Goal: Task Accomplishment & Management: Use online tool/utility

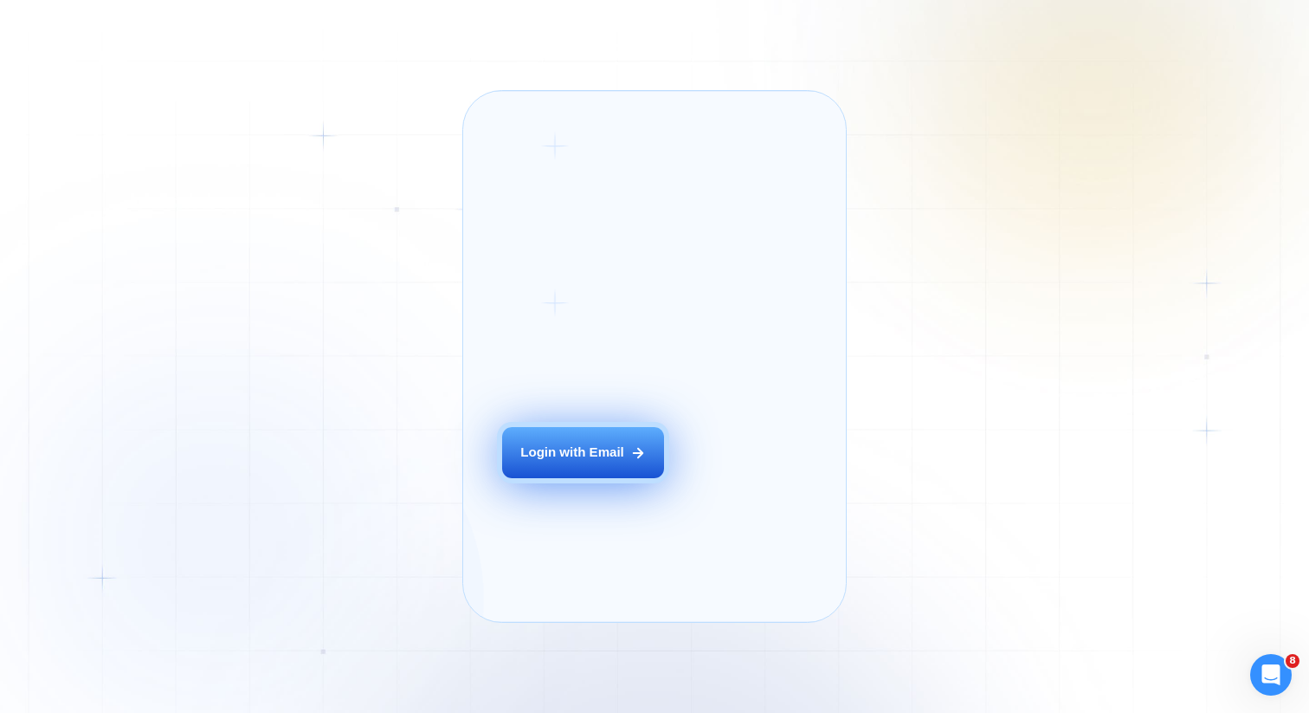
click at [529, 461] on div "Login with Email" at bounding box center [572, 452] width 104 height 18
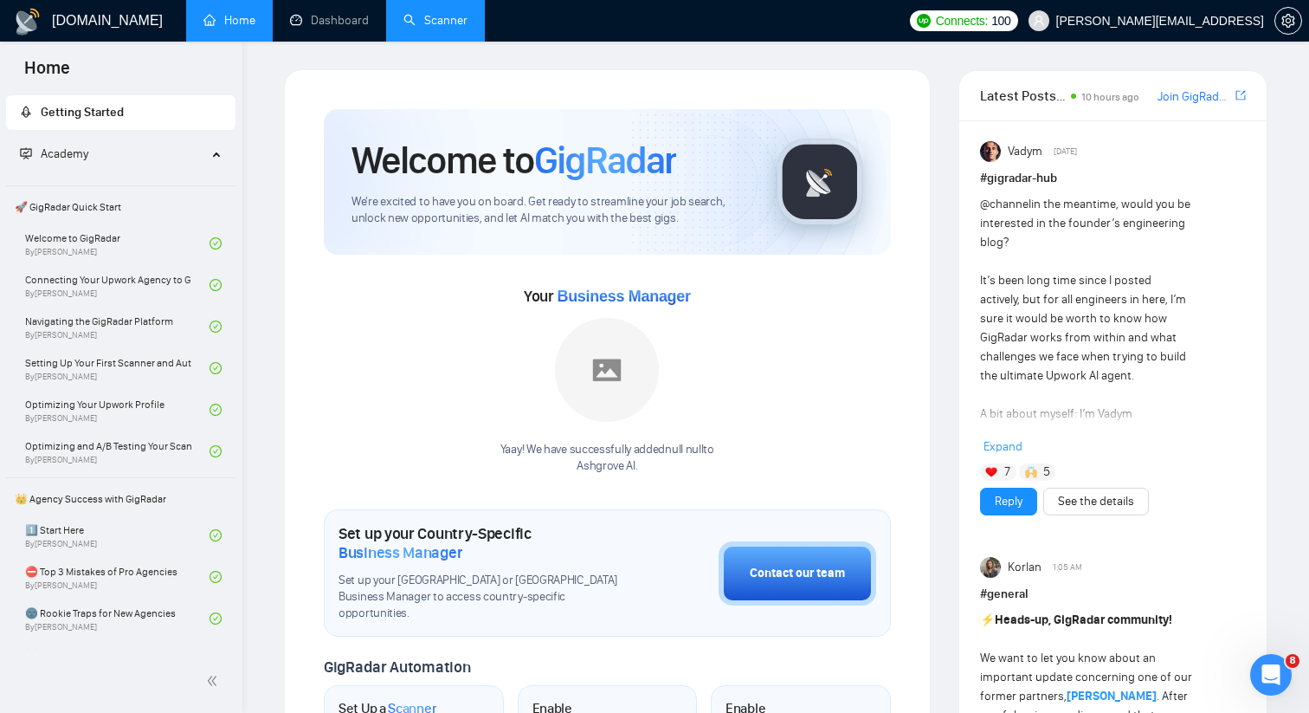
click at [444, 24] on link "Scanner" at bounding box center [435, 20] width 64 height 15
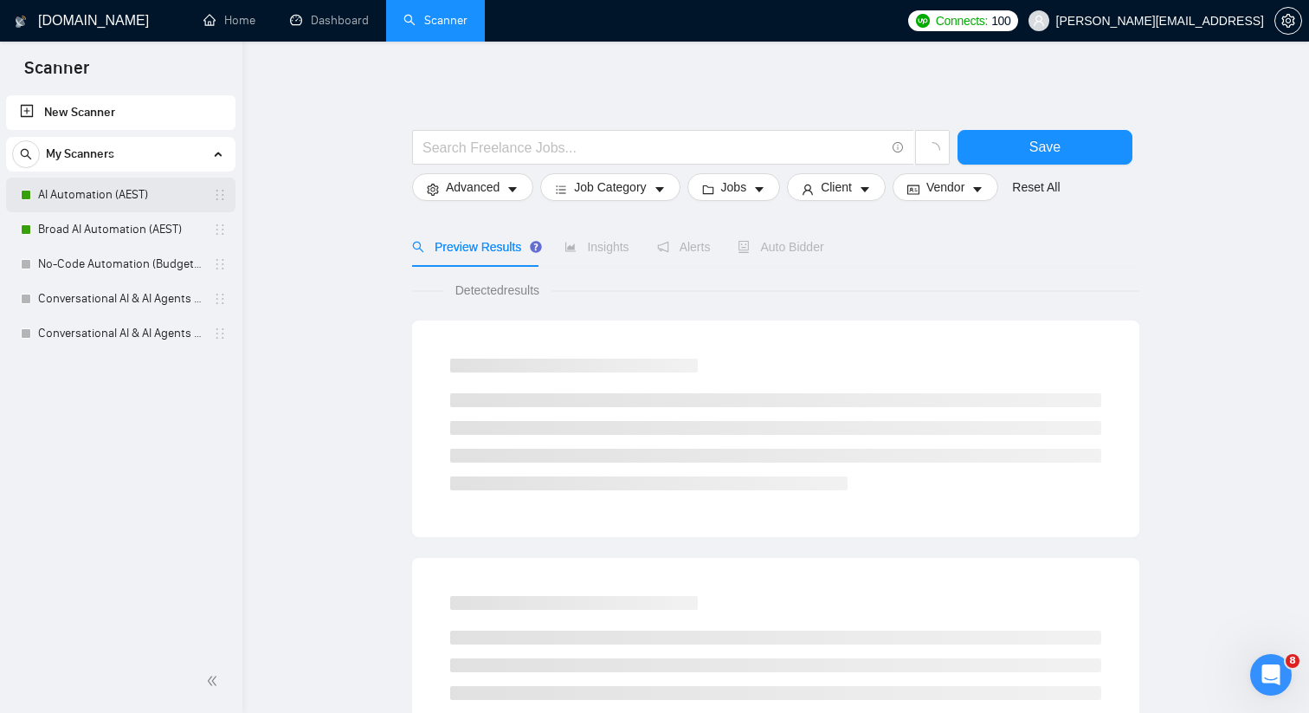
click at [197, 189] on link "AI Automation (AEST)" at bounding box center [120, 194] width 165 height 35
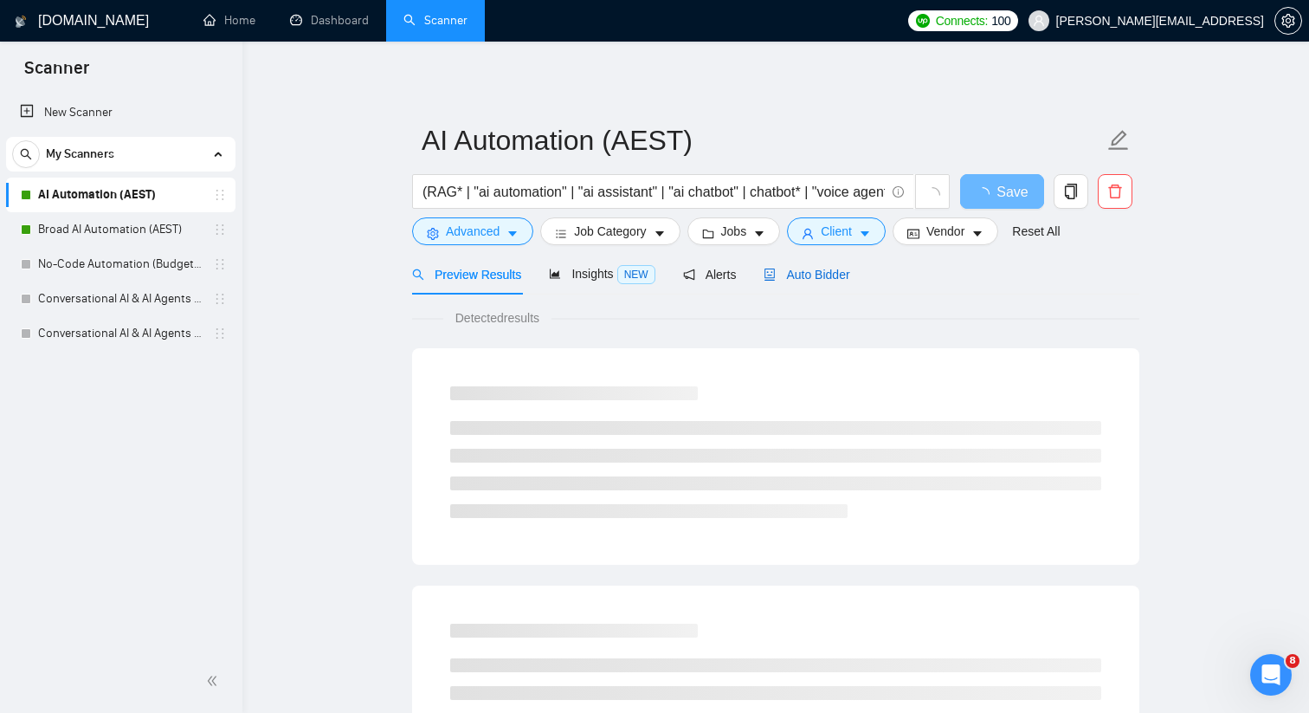
click at [793, 268] on span "Auto Bidder" at bounding box center [807, 275] width 86 height 14
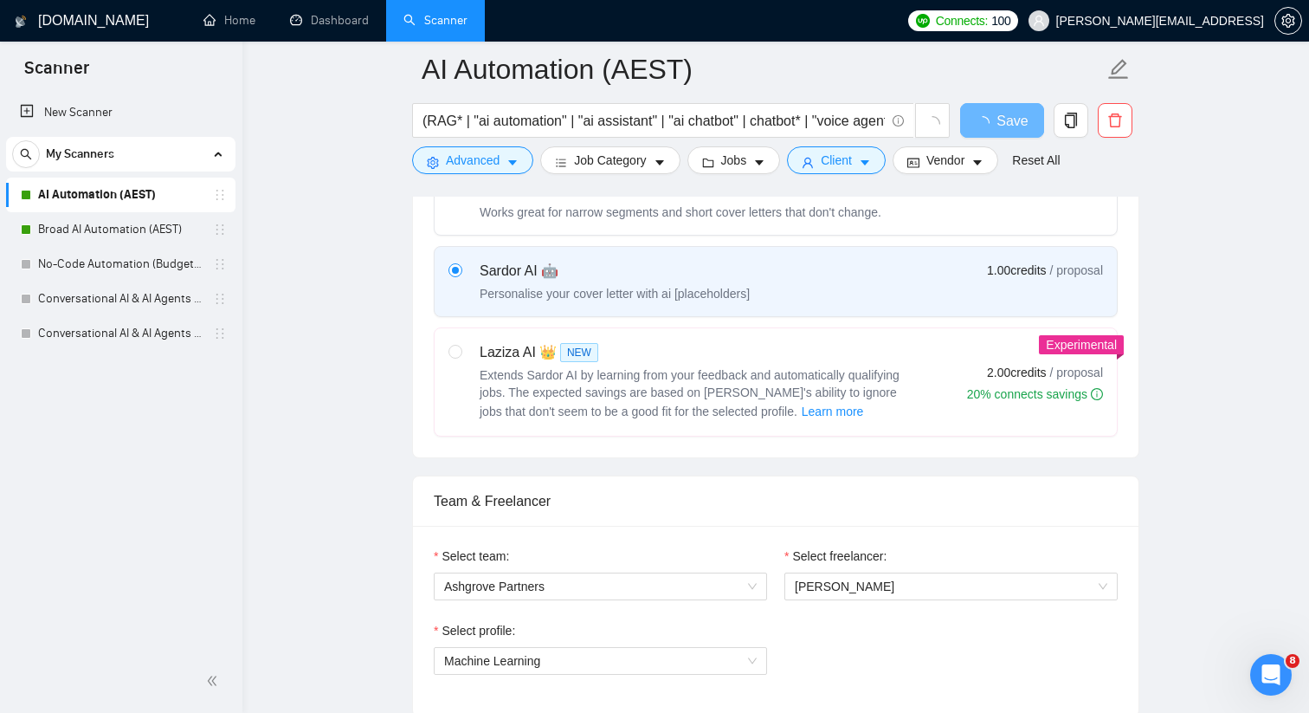
scroll to position [590, 0]
click at [855, 422] on label "Laziza AI 👑 NEW Extends Sardor AI by learning from your feedback and automatica…" at bounding box center [776, 380] width 682 height 107
click at [461, 356] on input "radio" at bounding box center [454, 350] width 12 height 12
radio input "true"
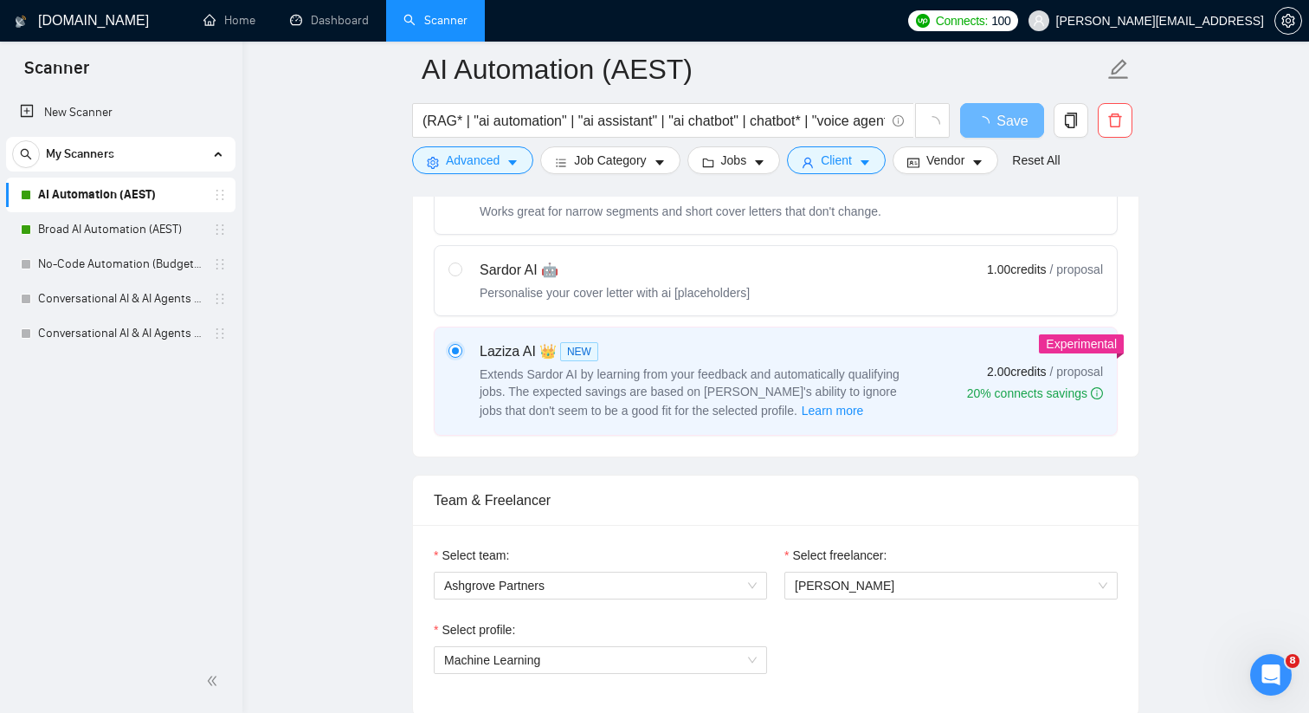
radio input "false"
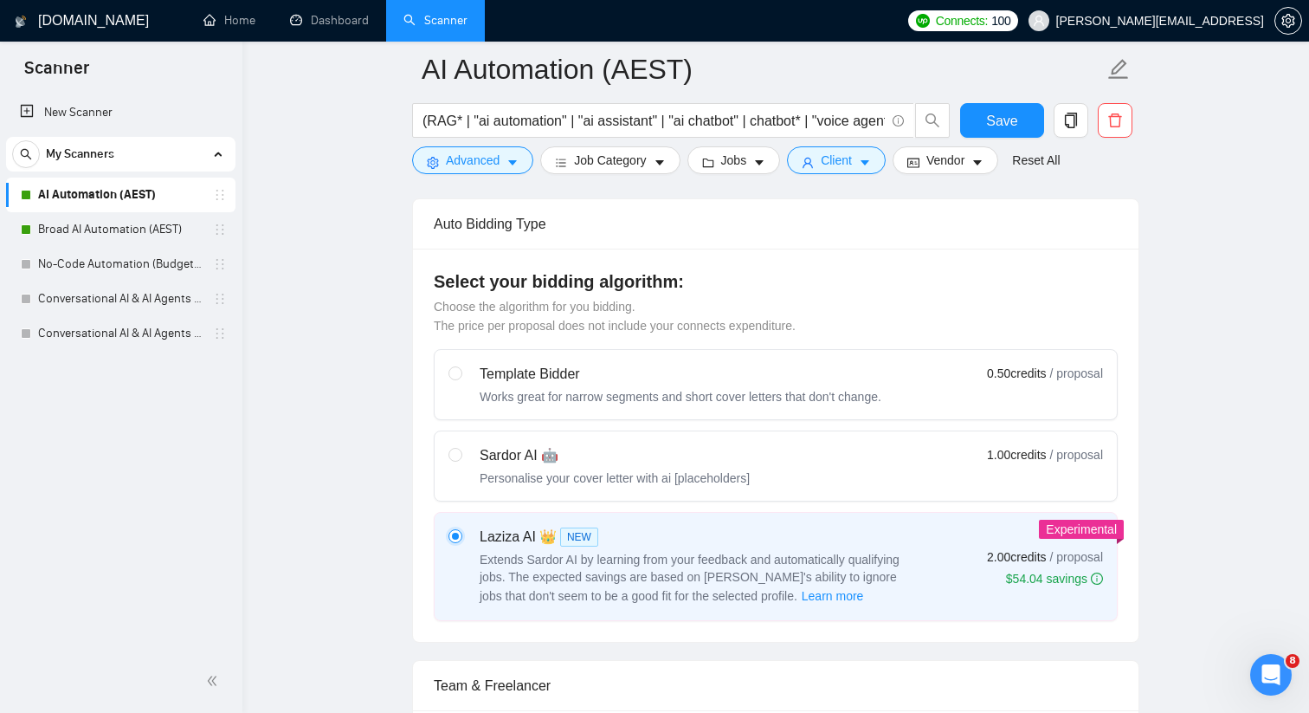
scroll to position [404, 0]
click at [1010, 129] on span "Save" at bounding box center [1001, 121] width 31 height 22
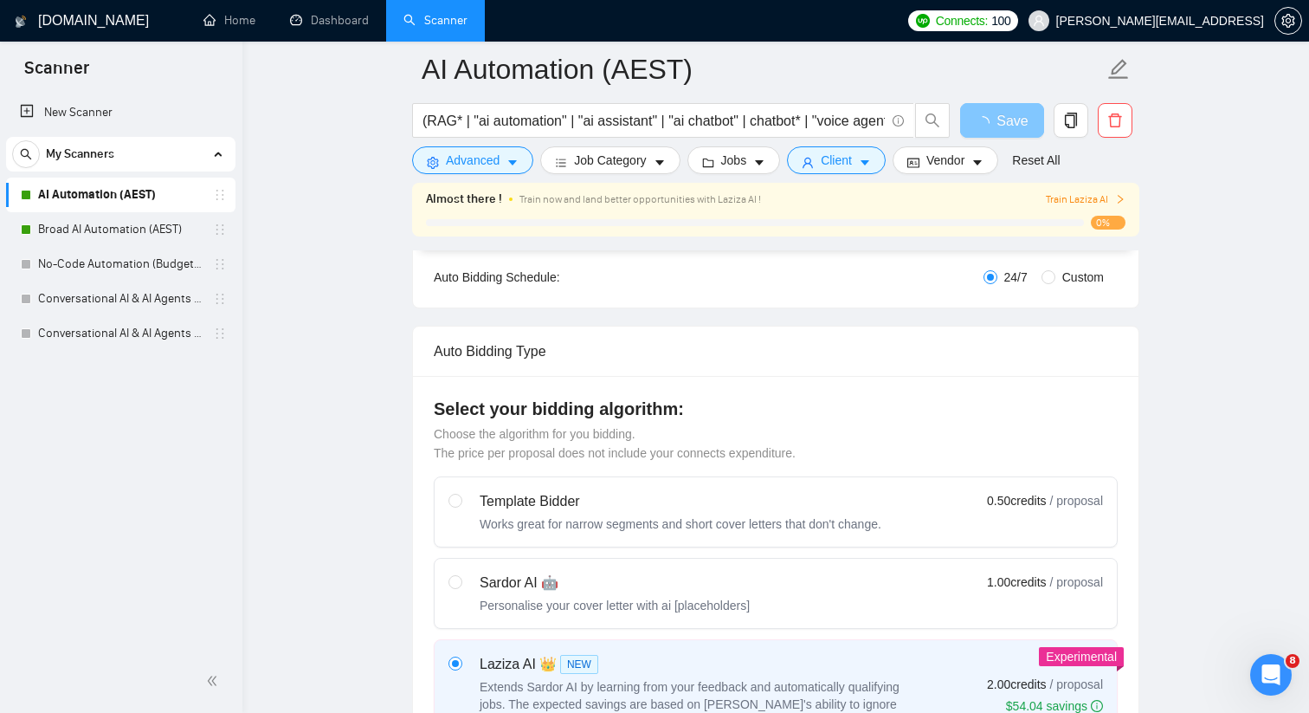
scroll to position [322, 0]
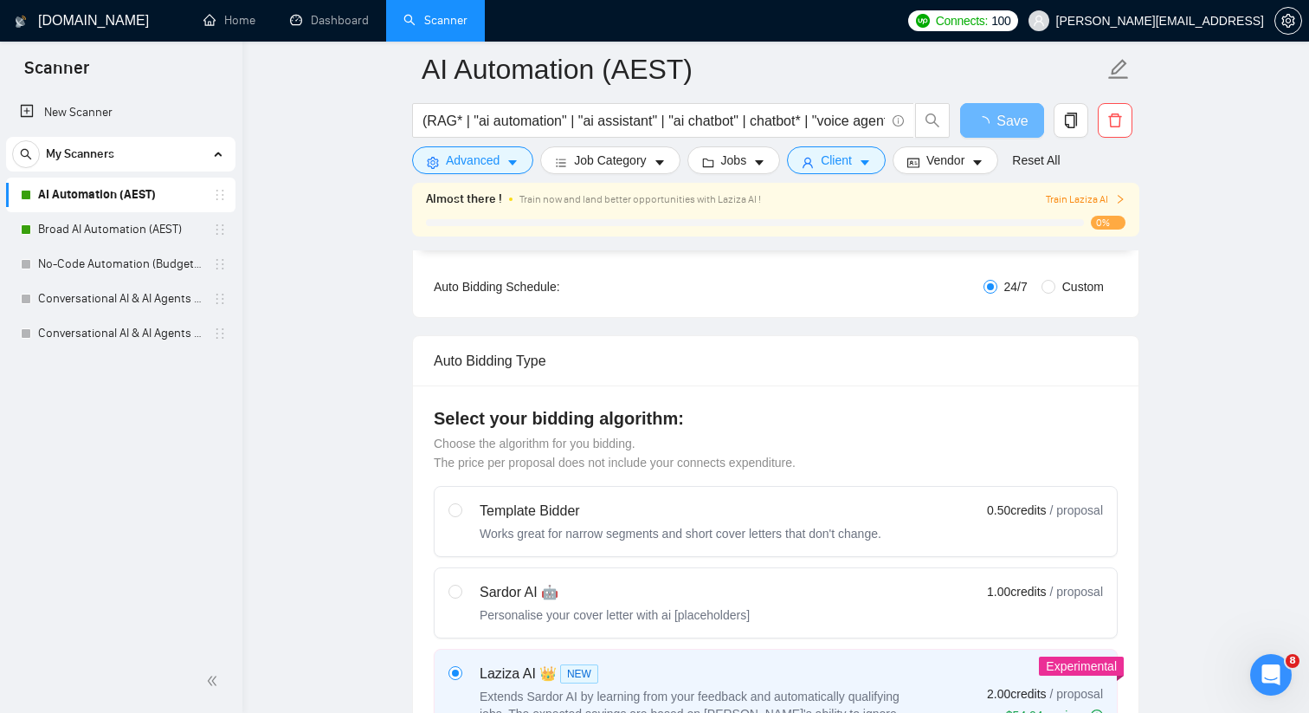
click at [1079, 199] on span "Train Laziza AI" at bounding box center [1086, 199] width 80 height 16
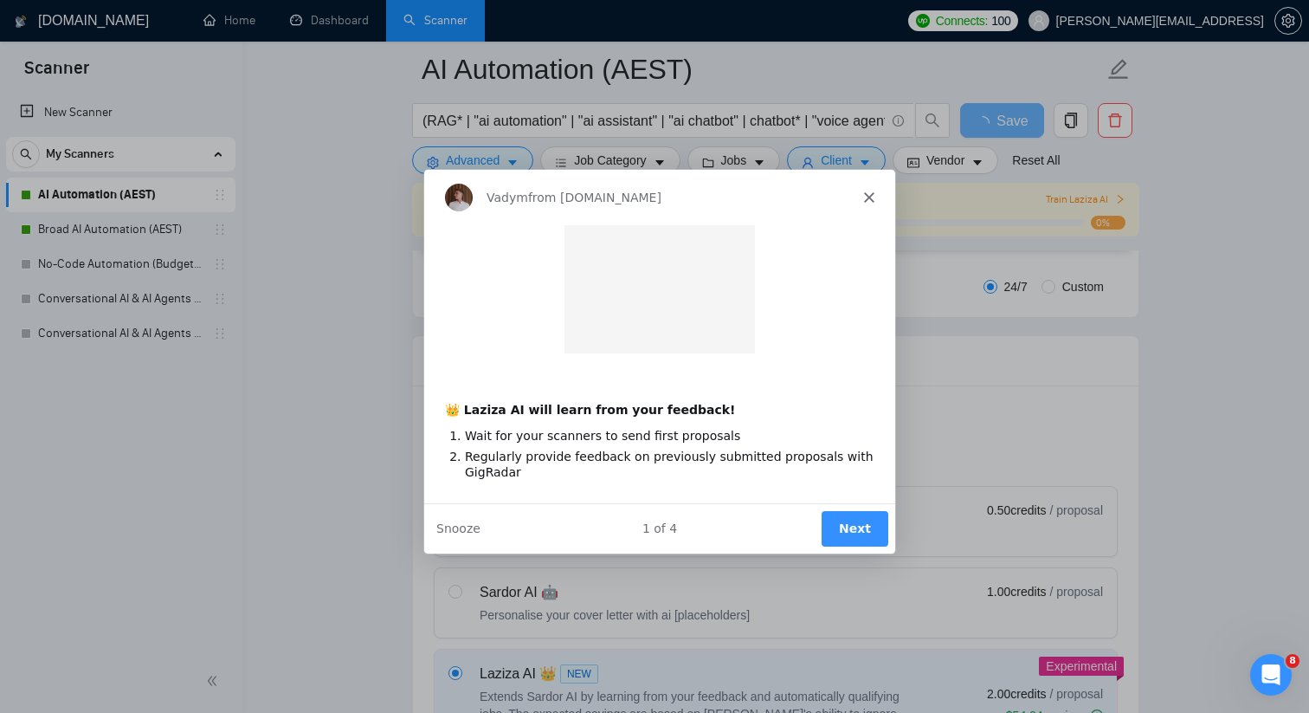
scroll to position [0, 0]
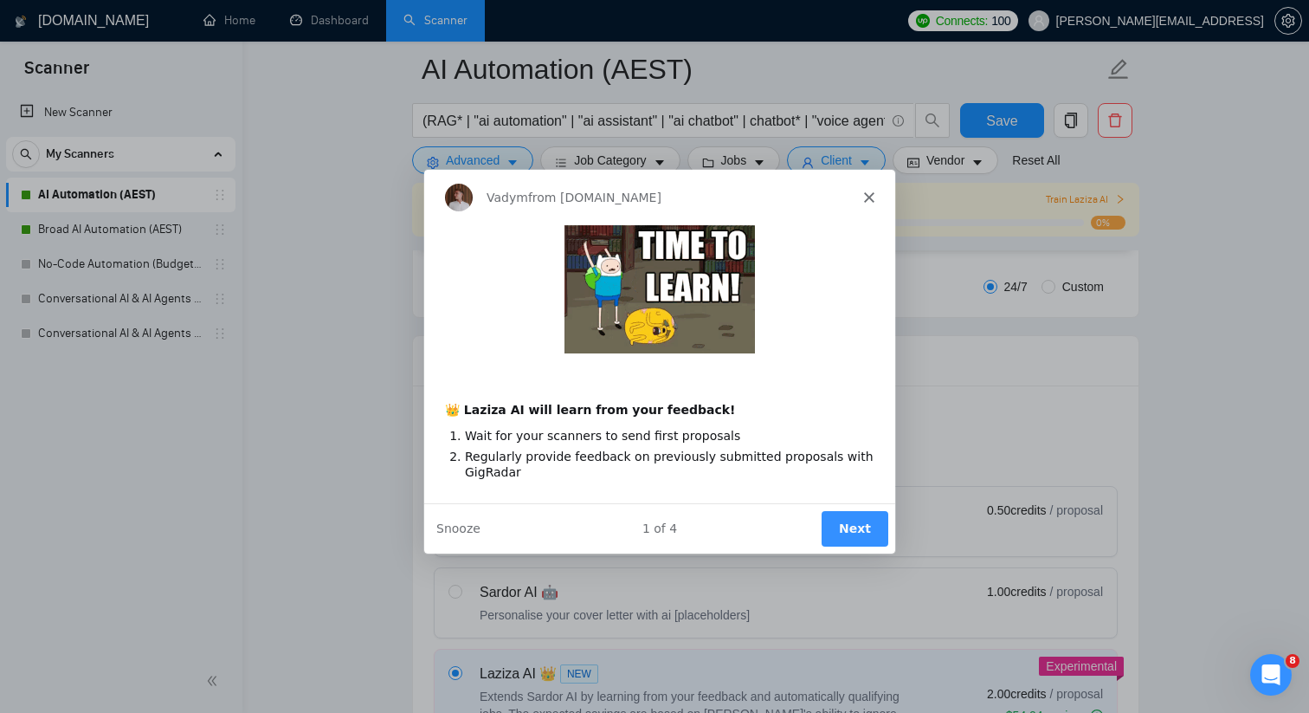
click at [836, 518] on button "Next" at bounding box center [854, 527] width 67 height 35
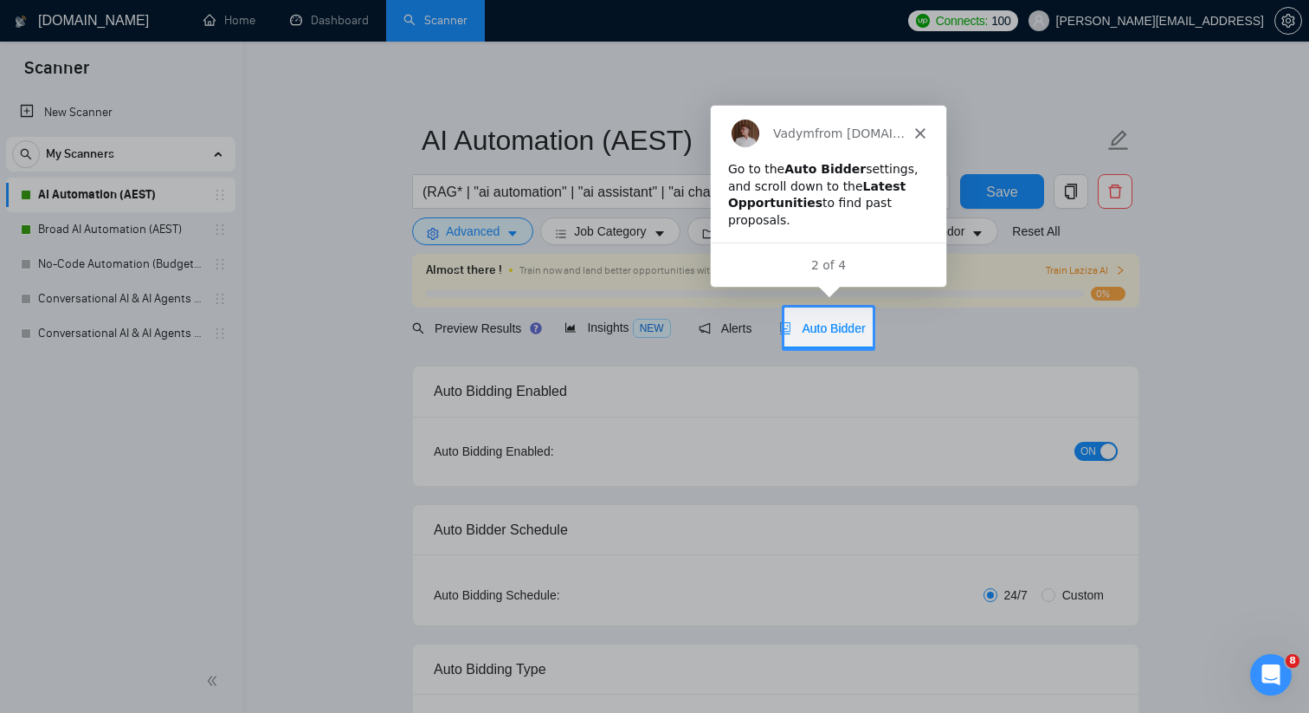
click at [832, 326] on span "Auto Bidder" at bounding box center [822, 328] width 86 height 14
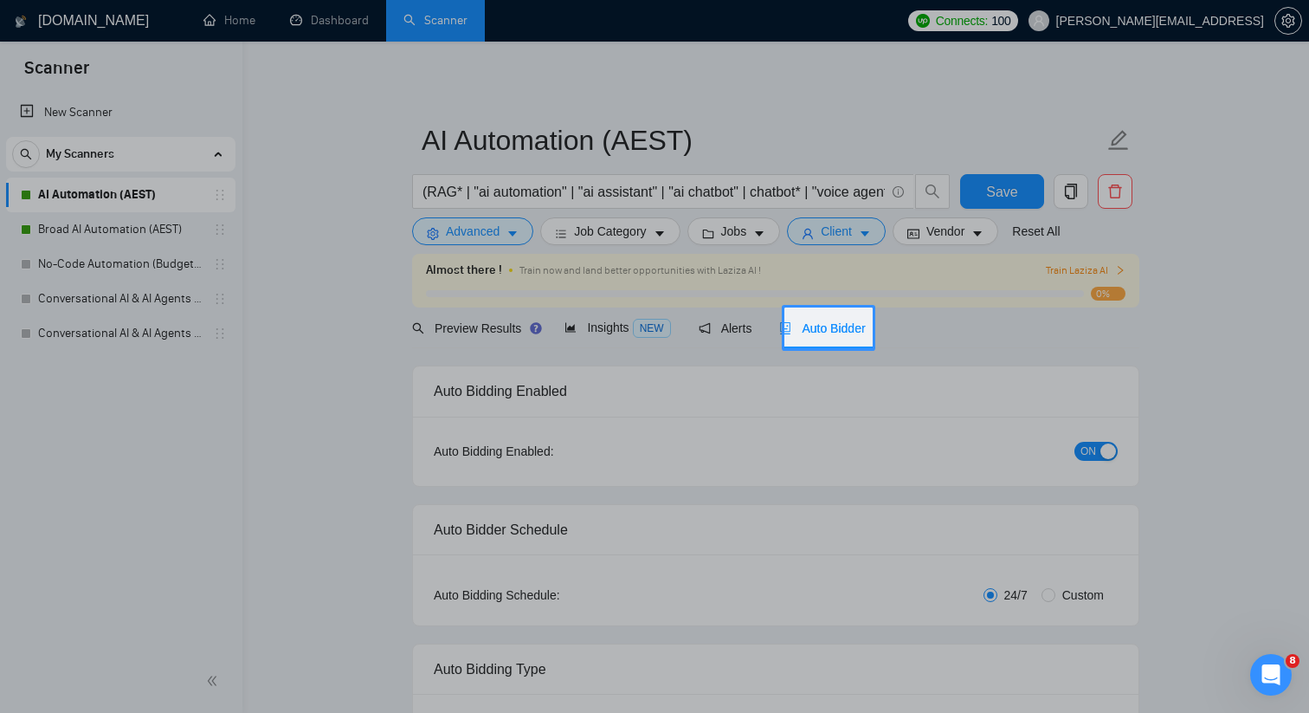
click at [832, 326] on span "Auto Bidder" at bounding box center [822, 328] width 86 height 14
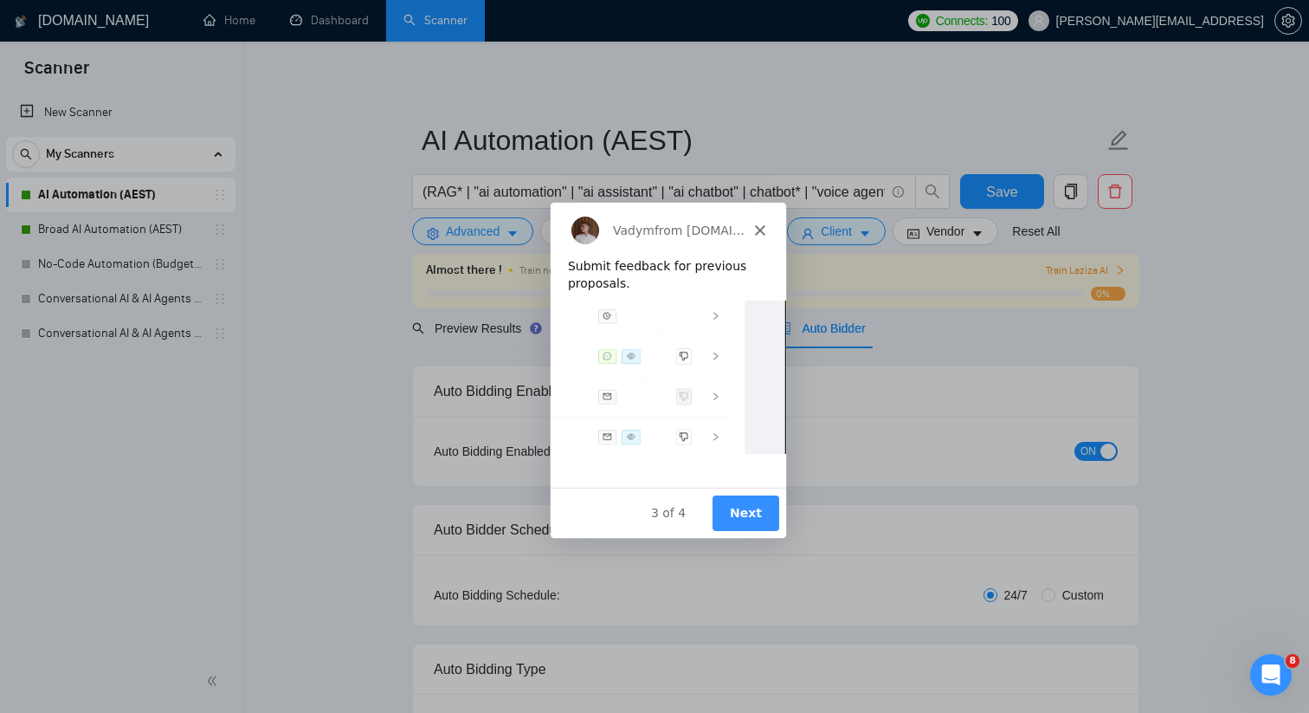
click at [739, 508] on button "Next" at bounding box center [745, 511] width 67 height 35
click at [739, 509] on button "Next" at bounding box center [745, 511] width 67 height 35
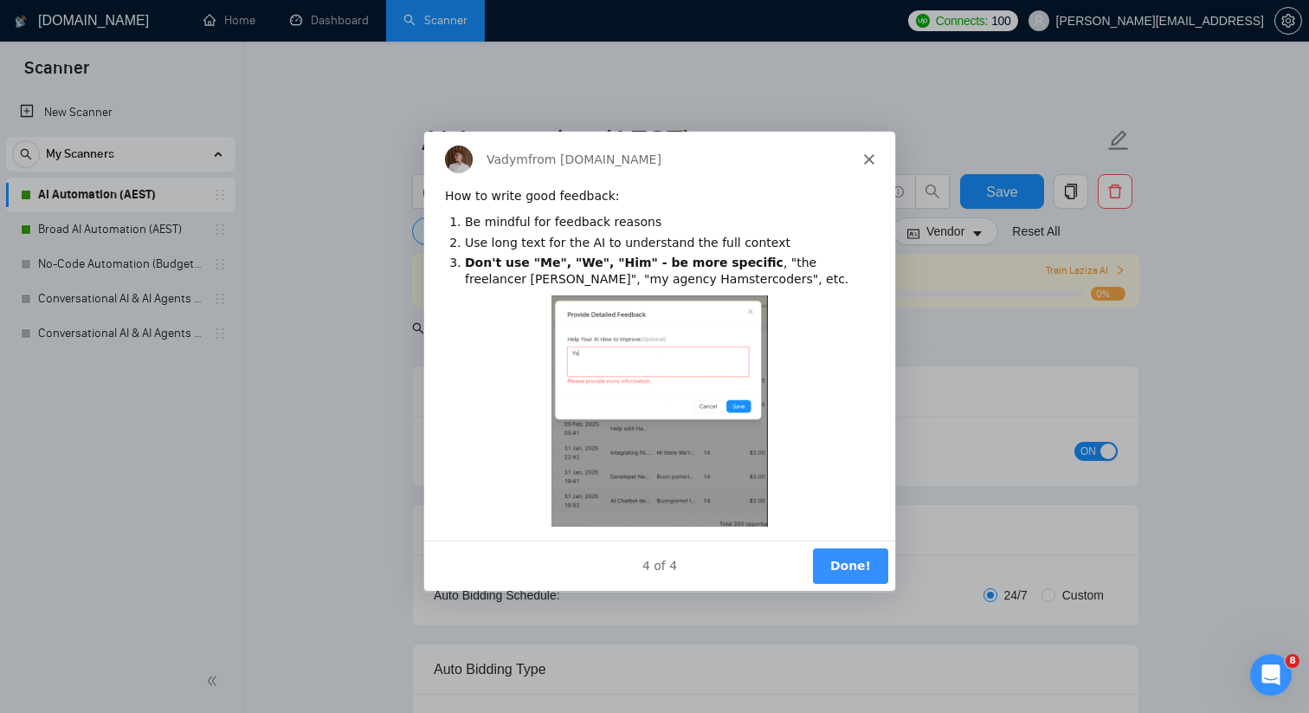
click at [855, 565] on button "Done!" at bounding box center [849, 564] width 75 height 35
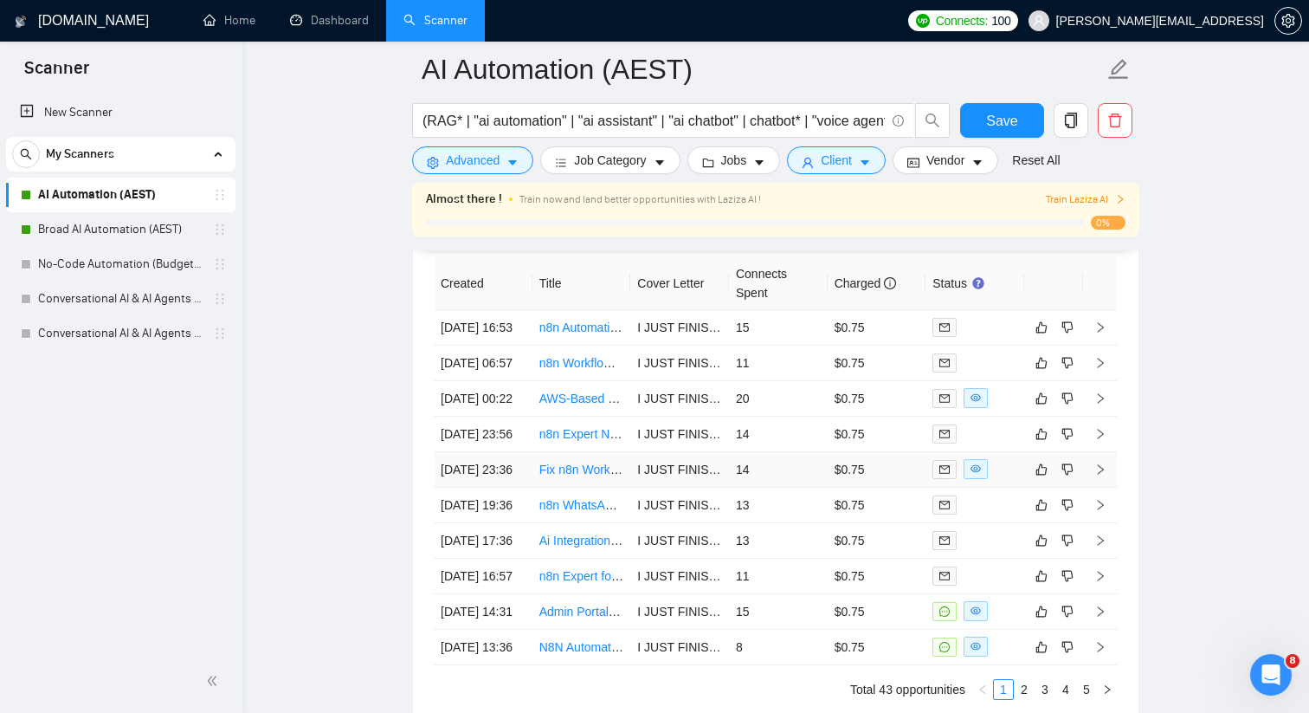
scroll to position [4326, 0]
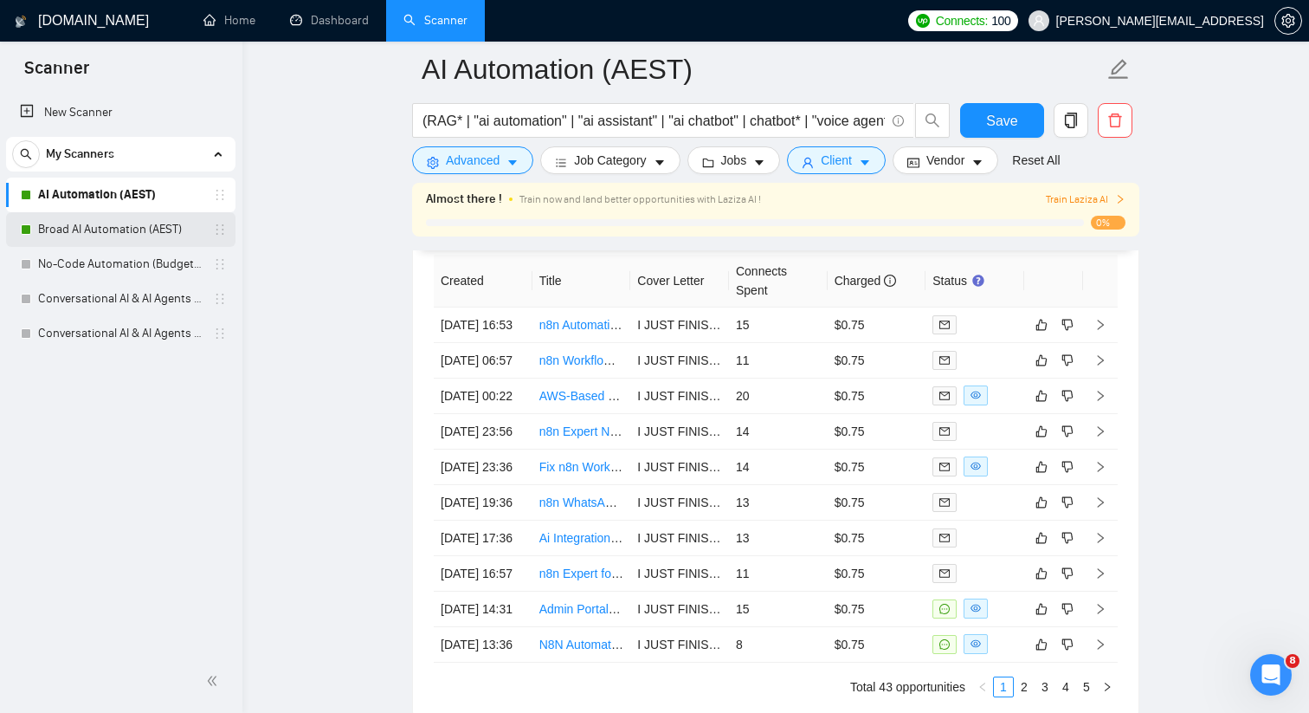
click at [220, 236] on div "Broad AI Automation (AEST)" at bounding box center [124, 229] width 206 height 35
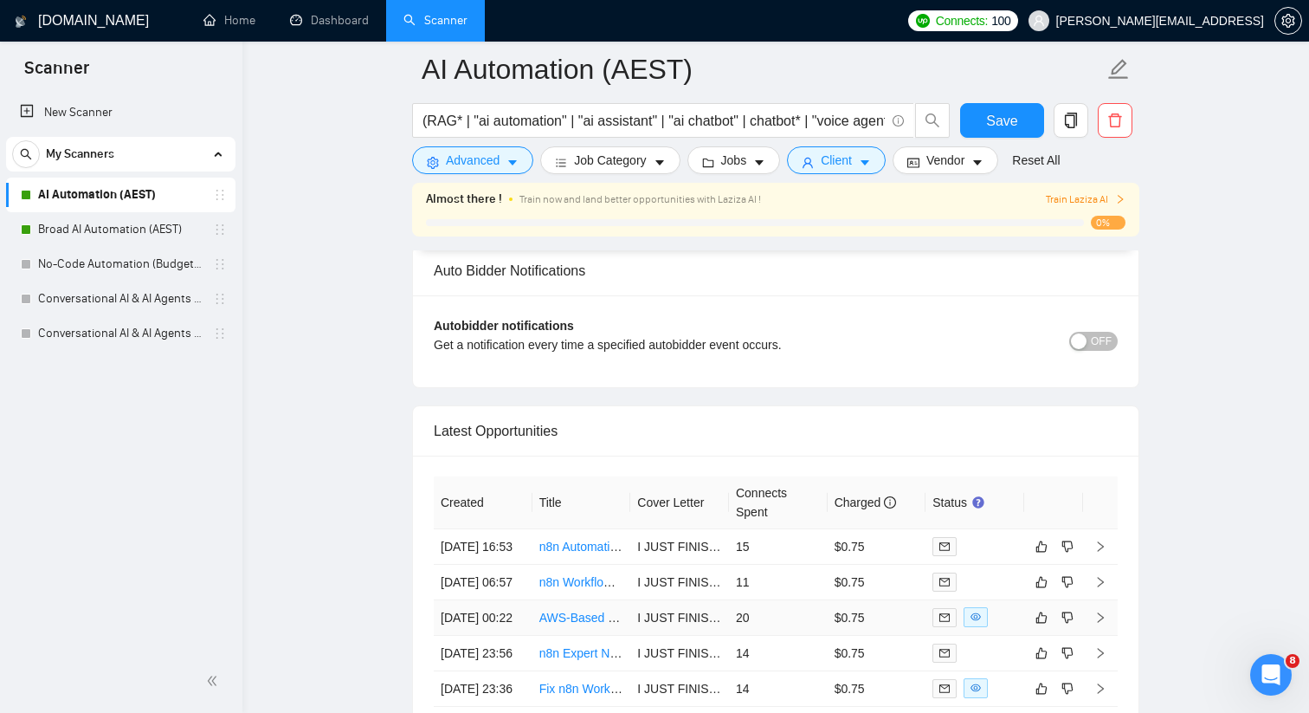
scroll to position [4101, 0]
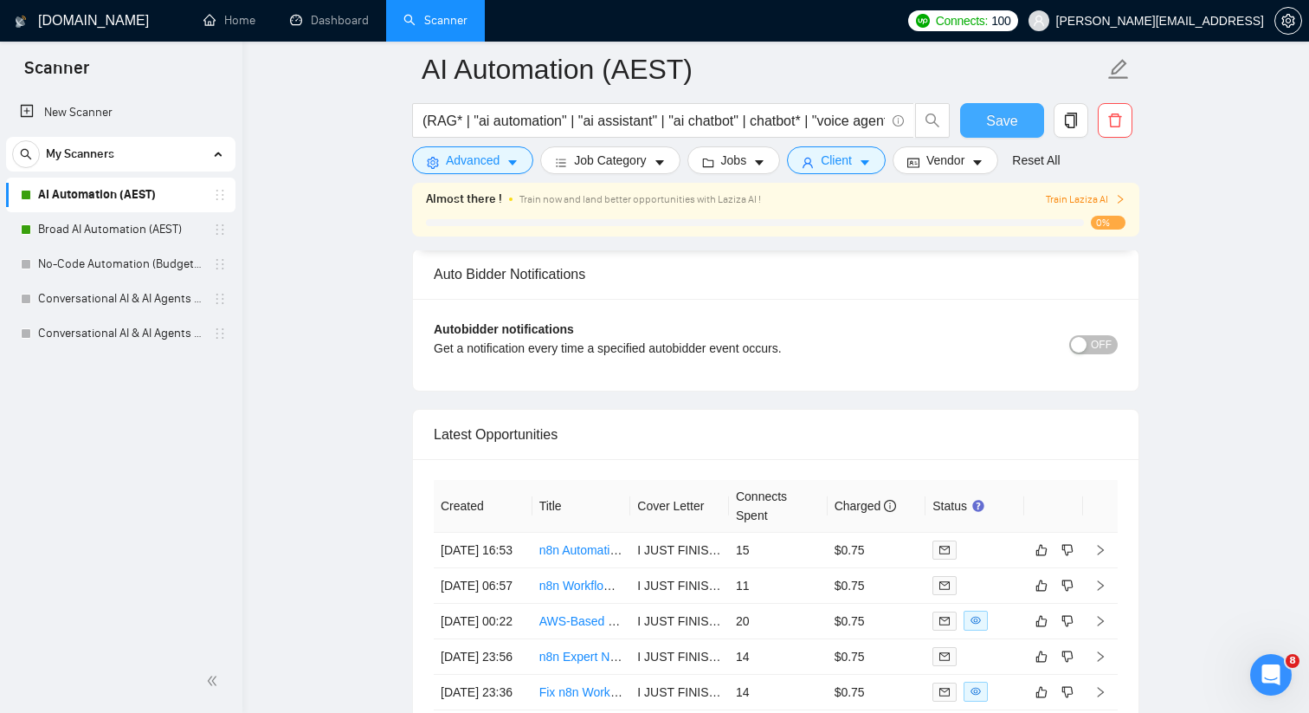
click at [987, 113] on span "Save" at bounding box center [1001, 121] width 31 height 22
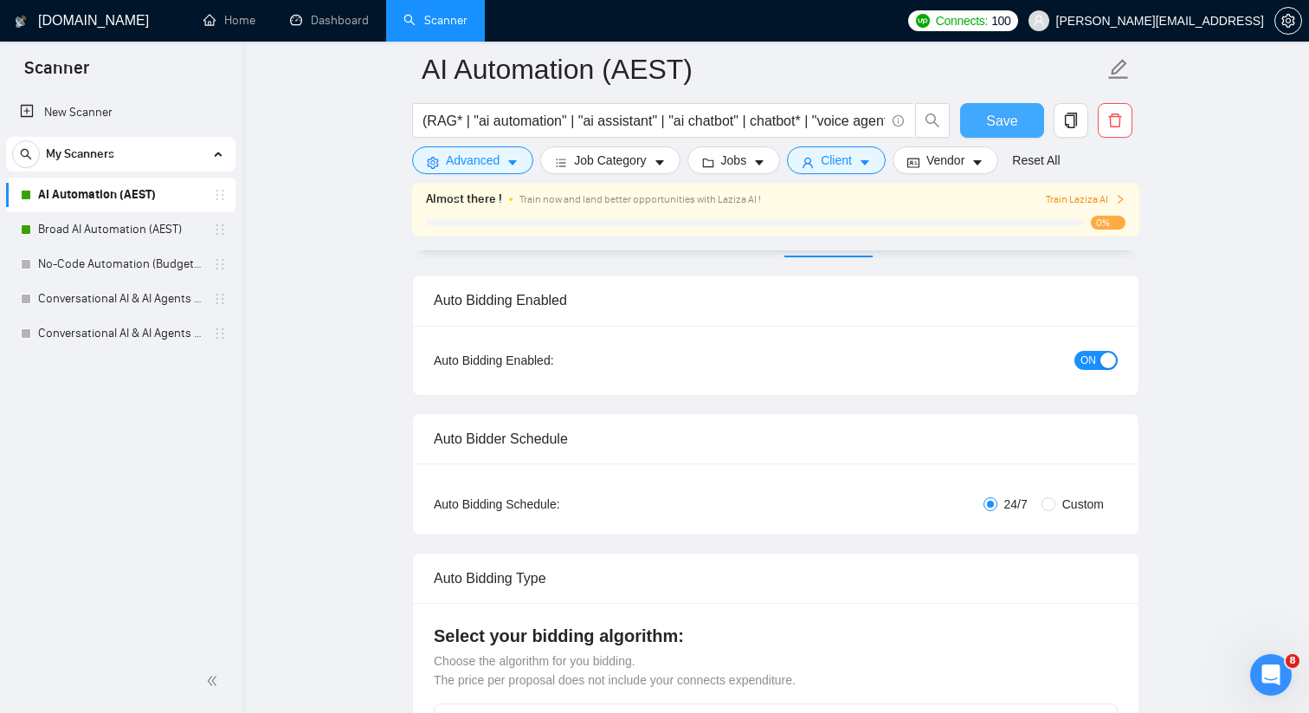
scroll to position [0, 0]
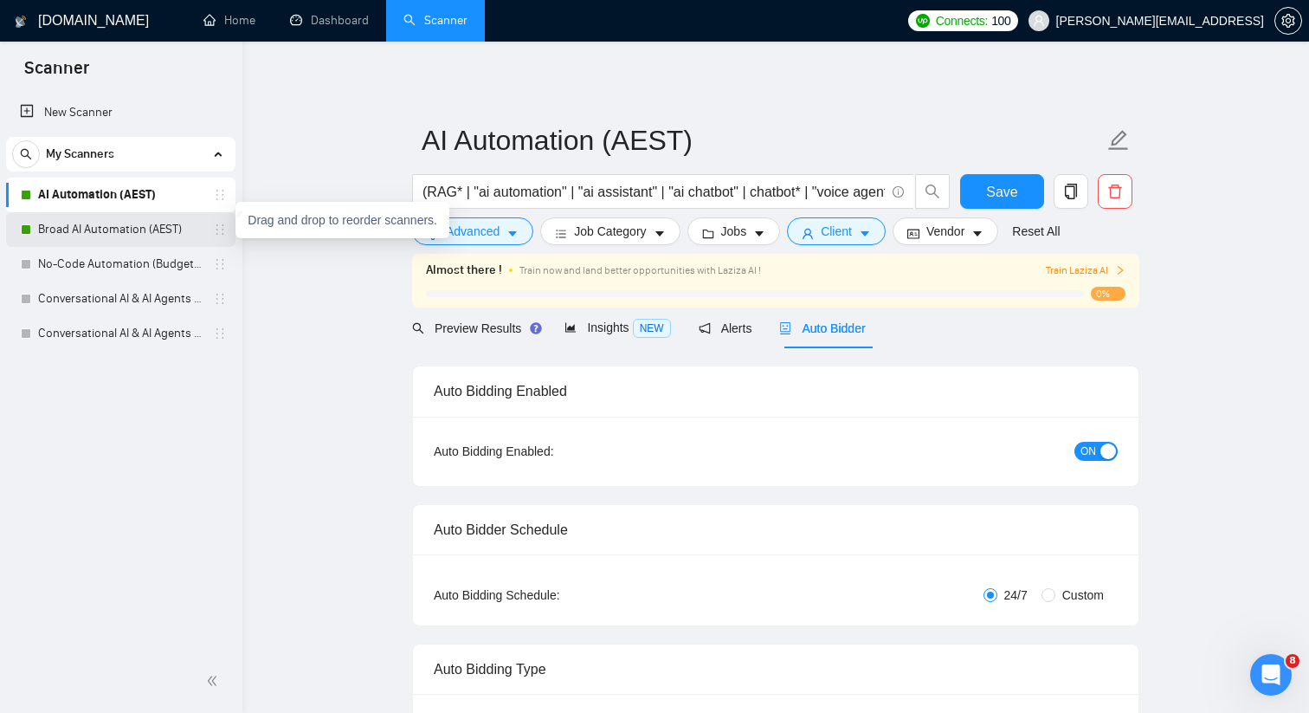
click at [214, 229] on icon "holder" at bounding box center [220, 230] width 14 height 14
click at [203, 235] on link "Broad AI Automation (AEST)" at bounding box center [120, 229] width 165 height 35
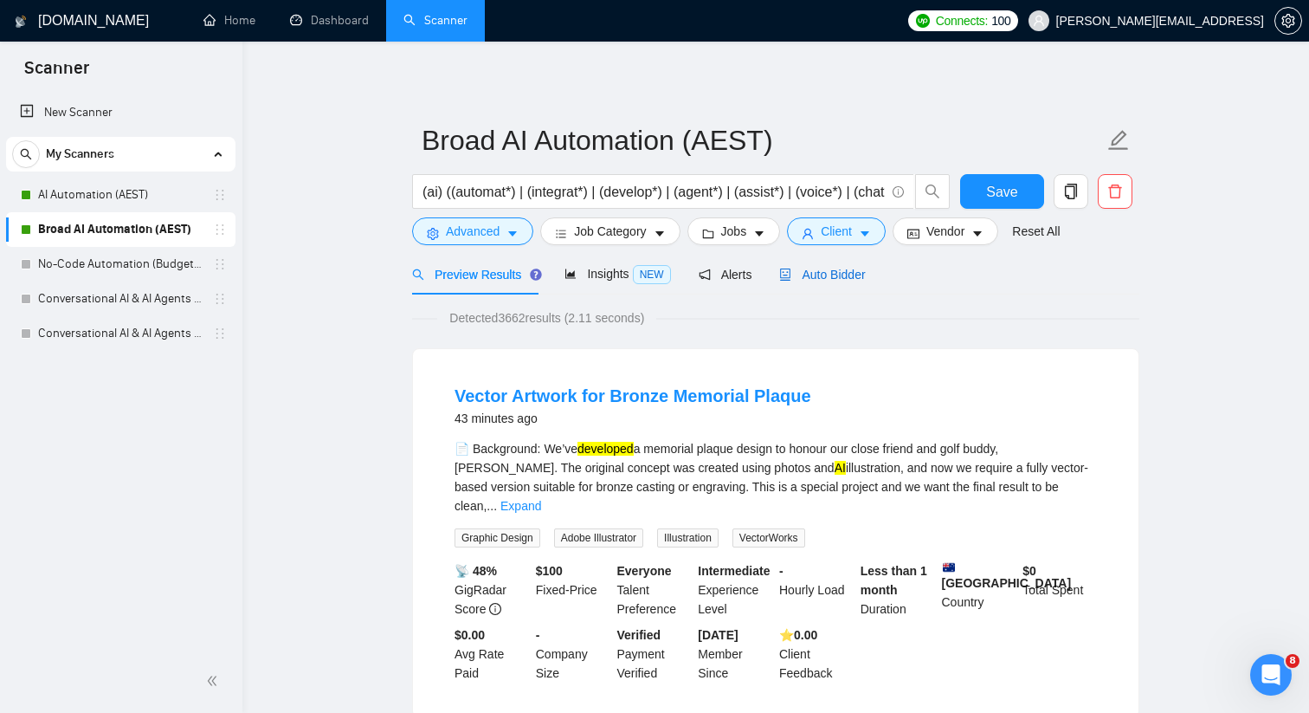
click at [803, 268] on span "Auto Bidder" at bounding box center [822, 275] width 86 height 14
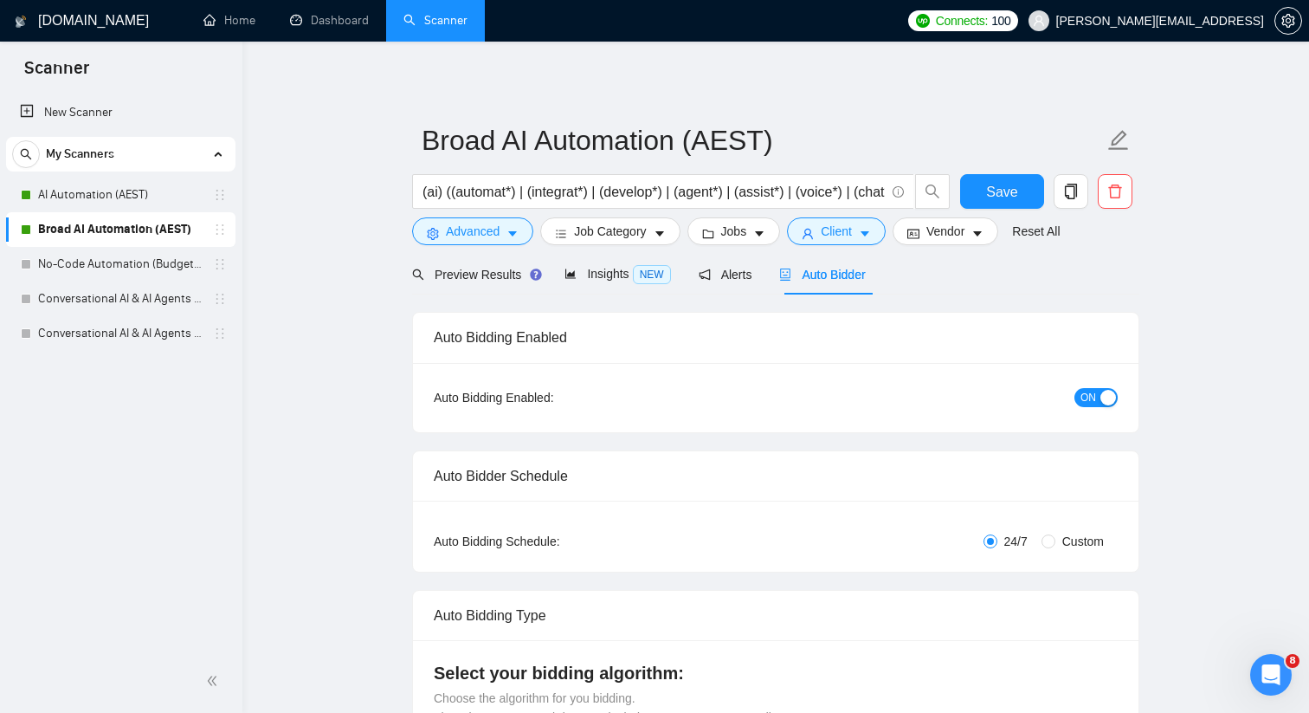
checkbox input "true"
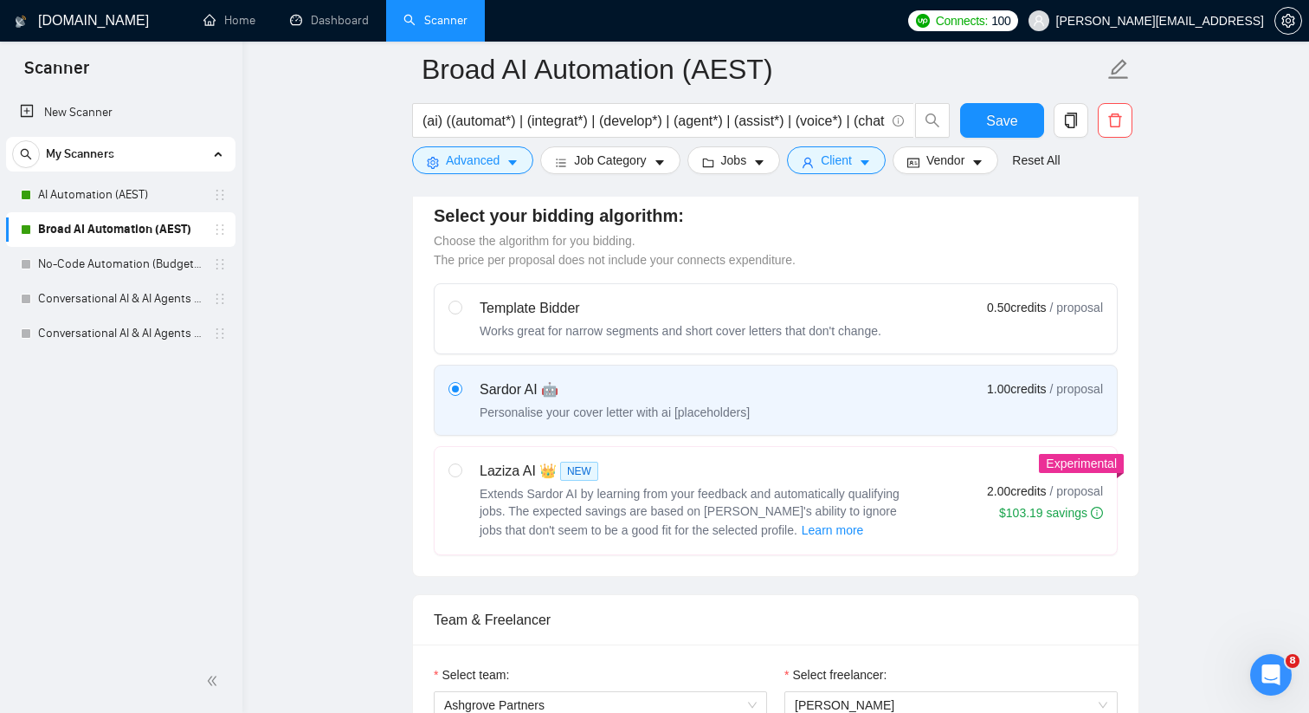
scroll to position [493, 0]
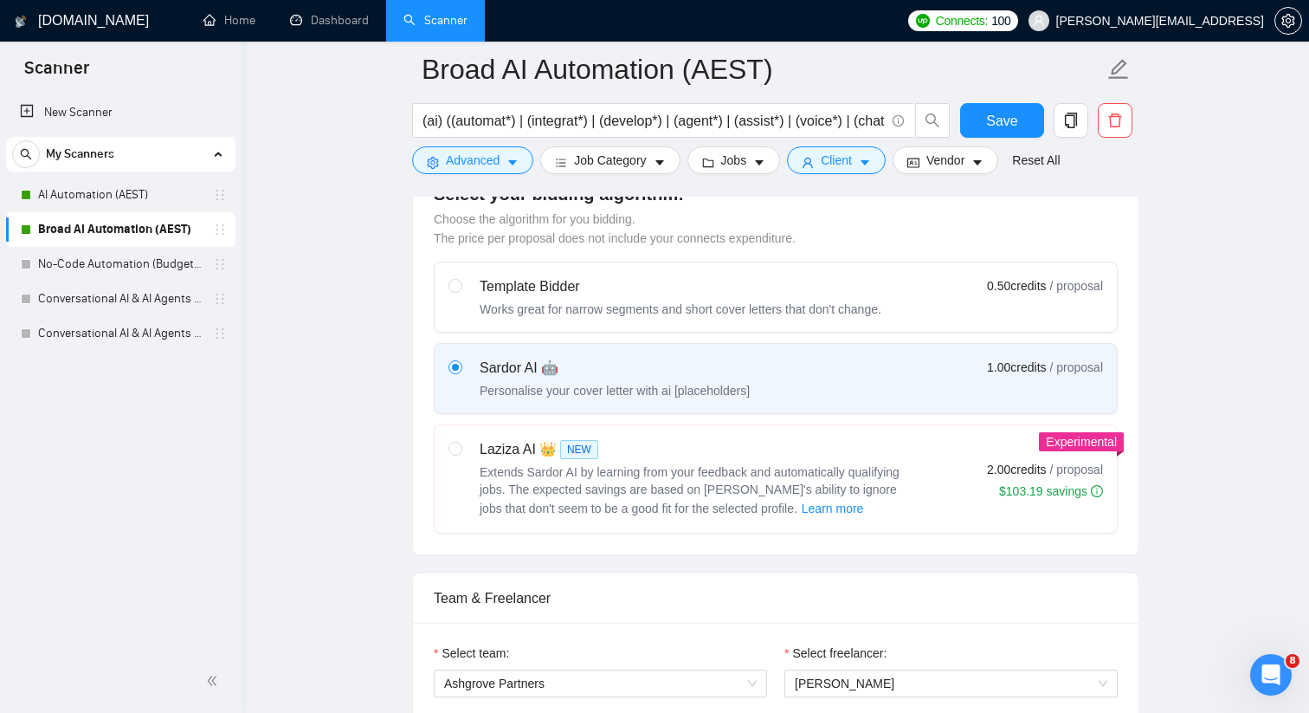
click at [999, 489] on div "$103.19 savings" at bounding box center [1051, 490] width 104 height 17
click at [461, 454] on input "radio" at bounding box center [454, 448] width 12 height 12
radio input "true"
radio input "false"
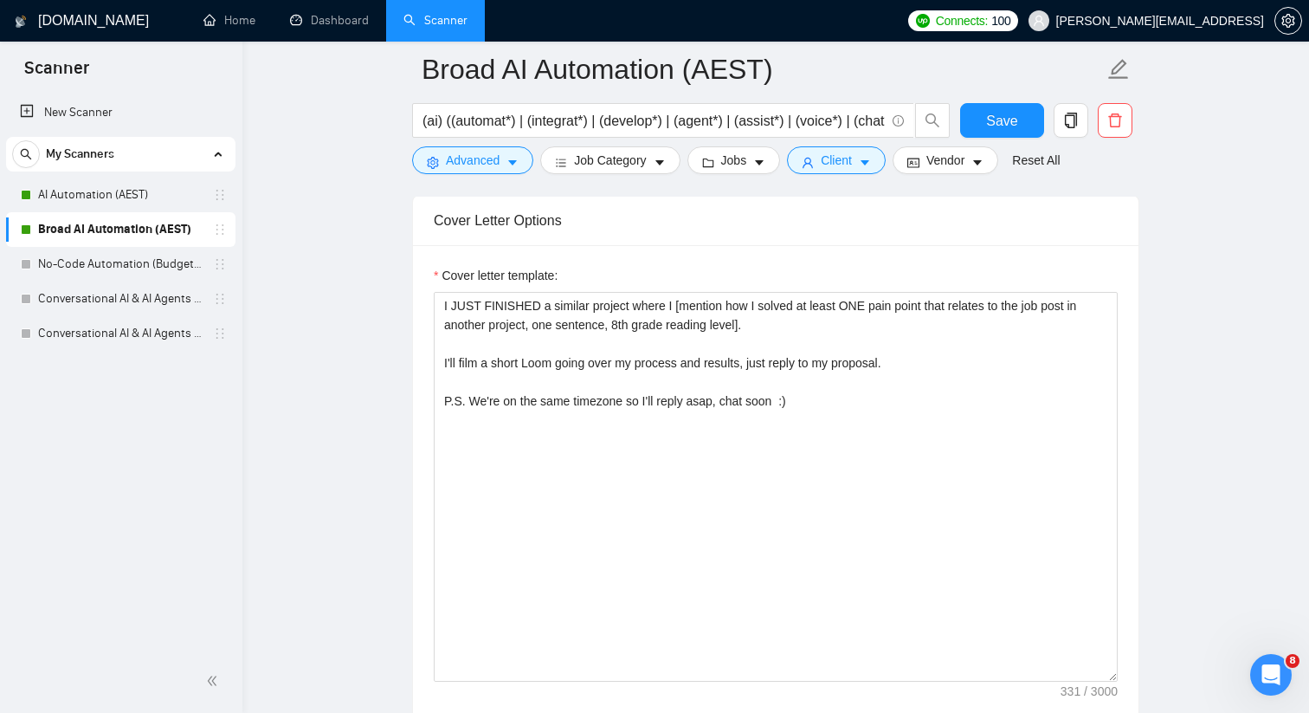
scroll to position [2000, 0]
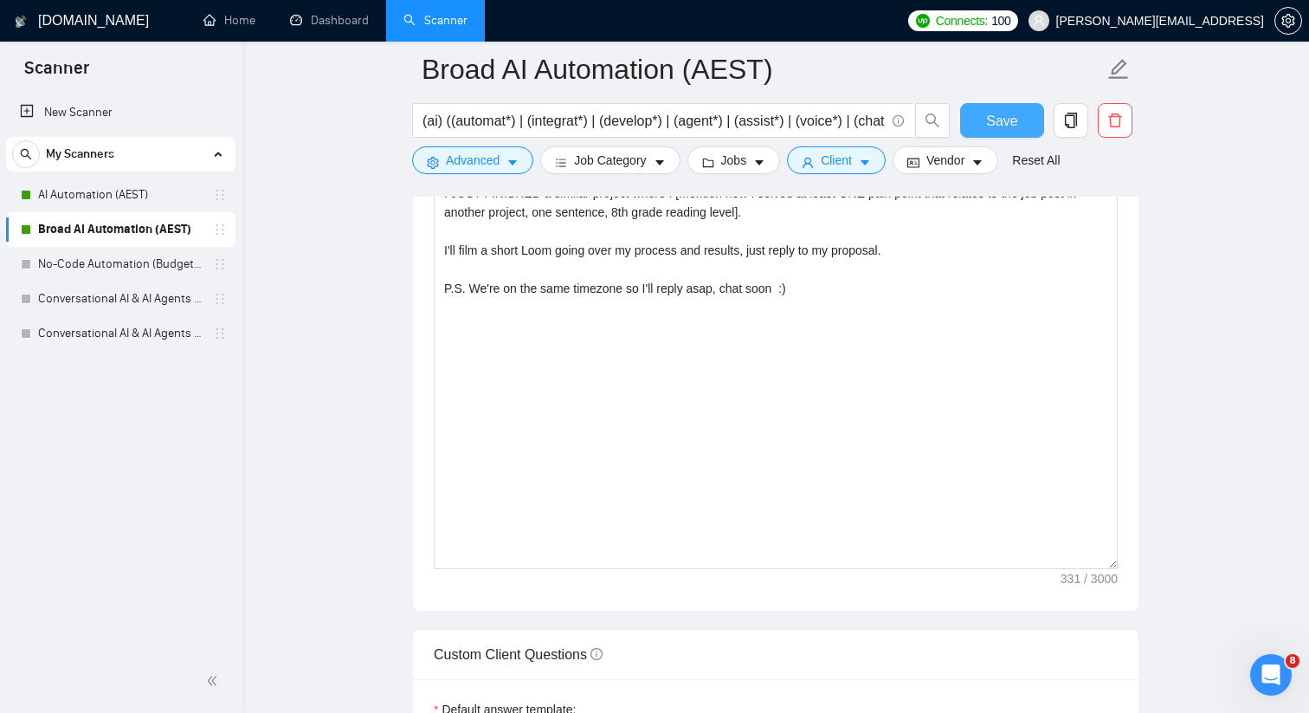
click at [997, 120] on span "Save" at bounding box center [1001, 121] width 31 height 22
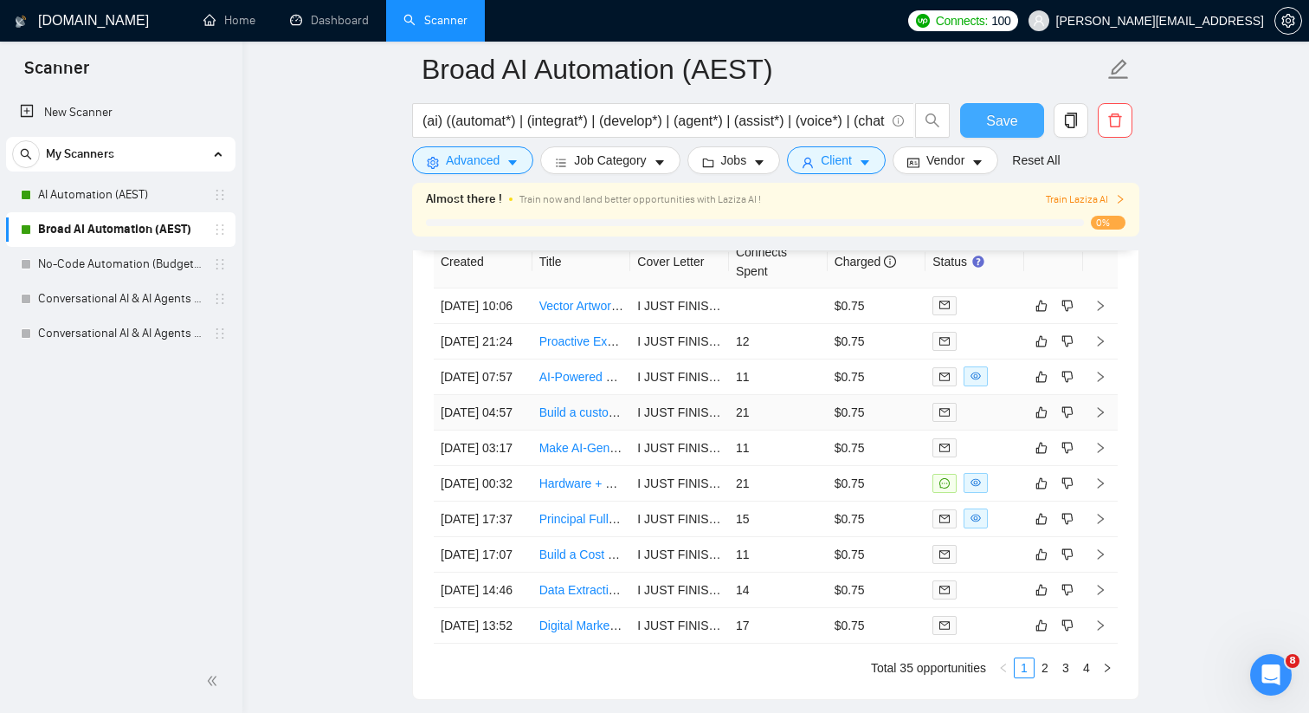
scroll to position [4359, 0]
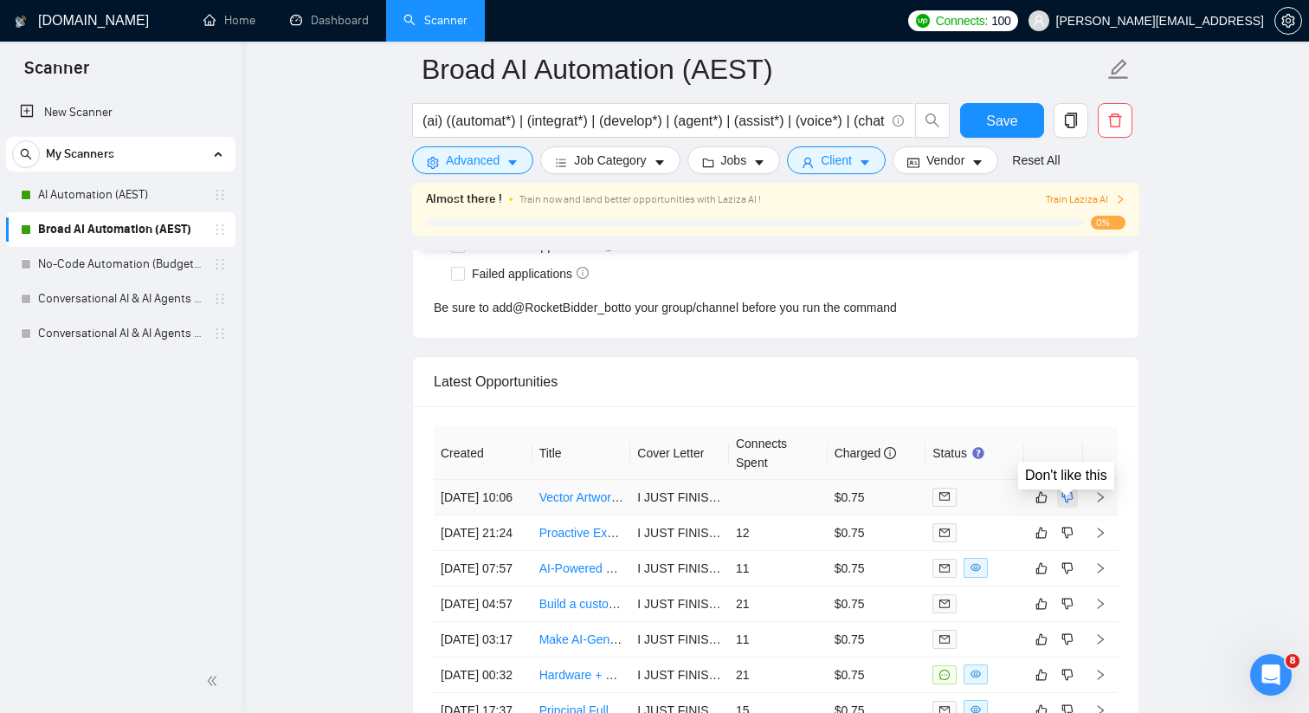
click at [1065, 500] on icon "dislike" at bounding box center [1067, 497] width 12 height 14
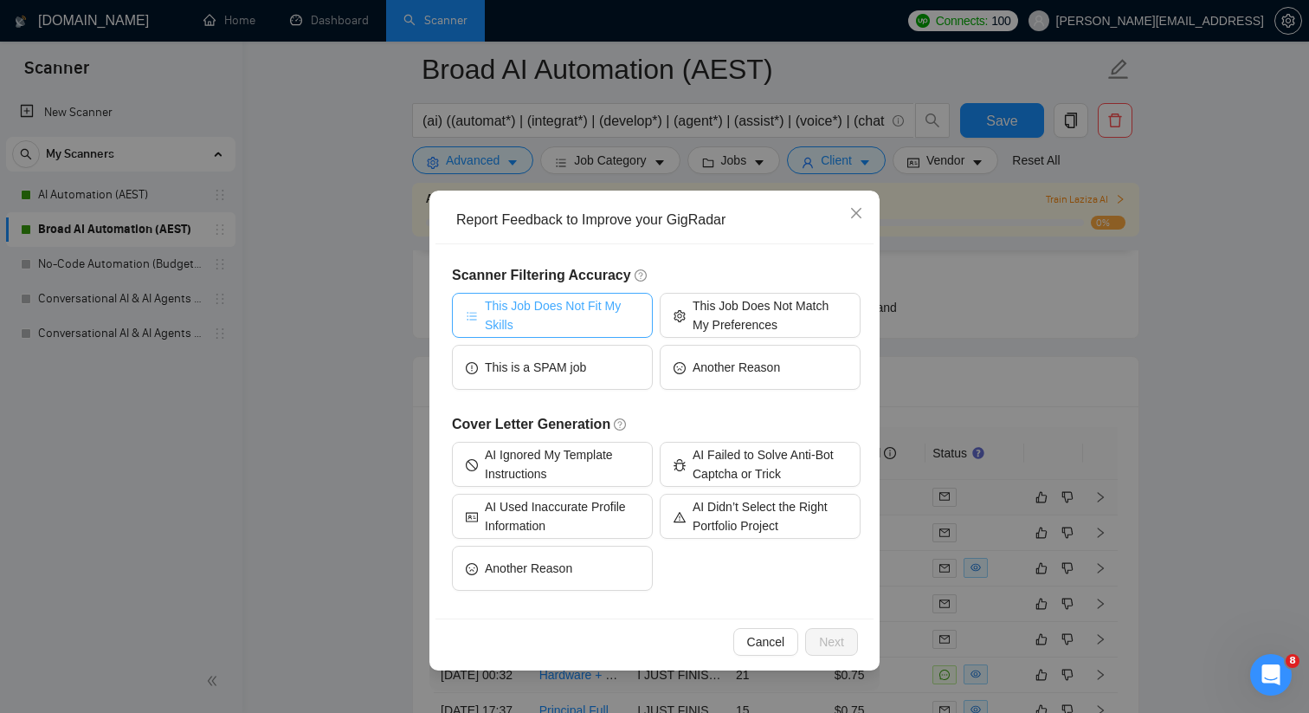
click at [620, 315] on span "This Job Does Not Fit My Skills" at bounding box center [562, 315] width 154 height 38
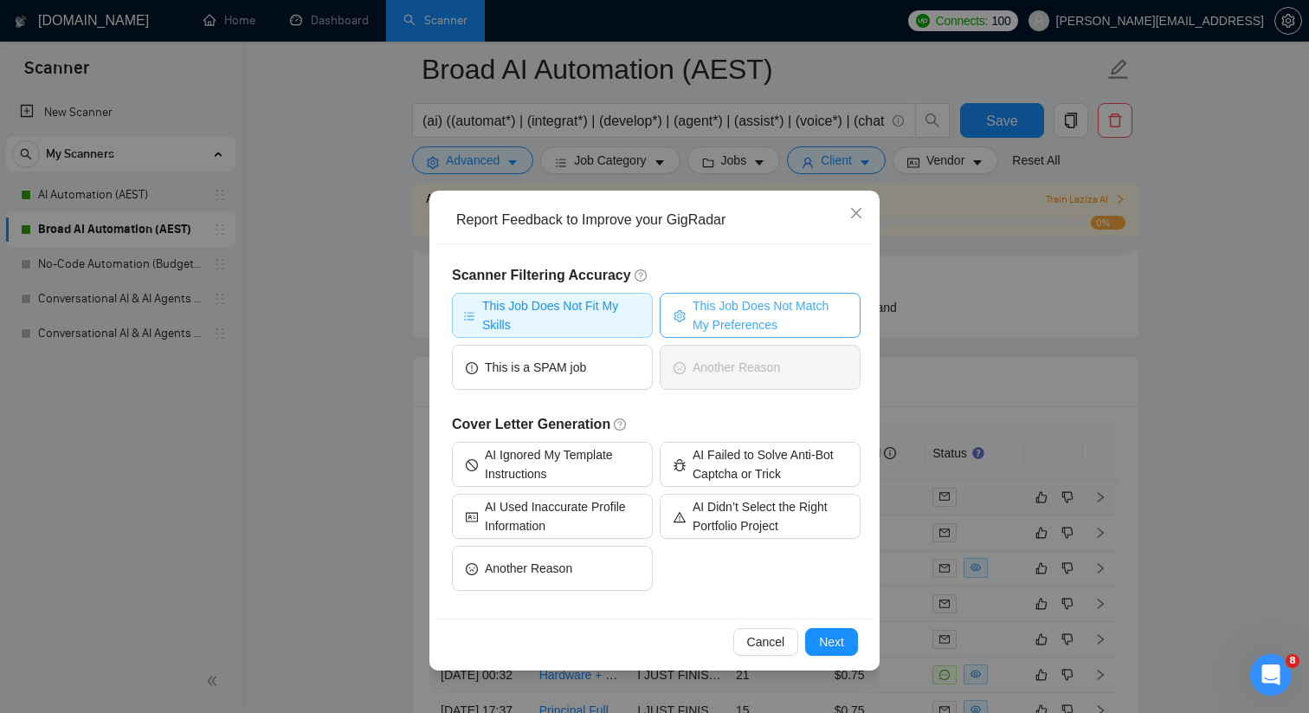
click at [691, 306] on button "This Job Does Not Match My Preferences" at bounding box center [760, 315] width 201 height 45
click at [816, 642] on button "Next" at bounding box center [831, 642] width 53 height 28
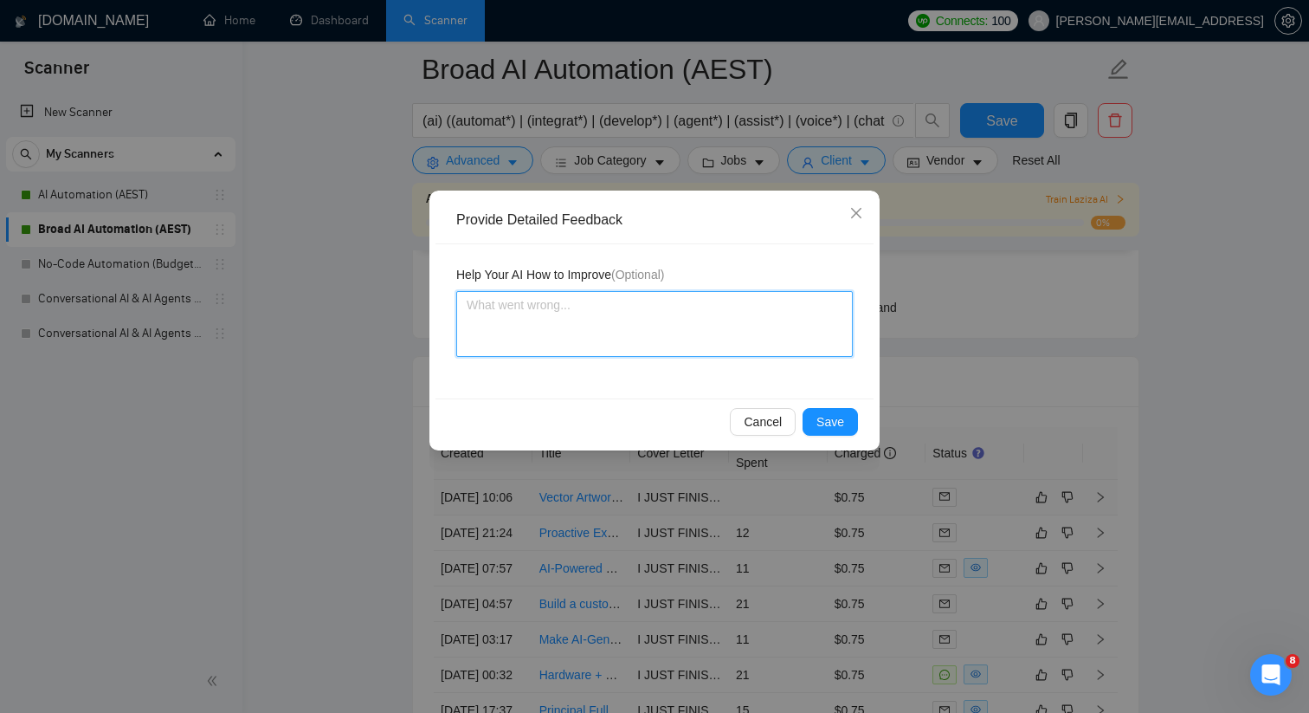
click at [635, 309] on textarea at bounding box center [654, 324] width 397 height 66
type textarea "I"
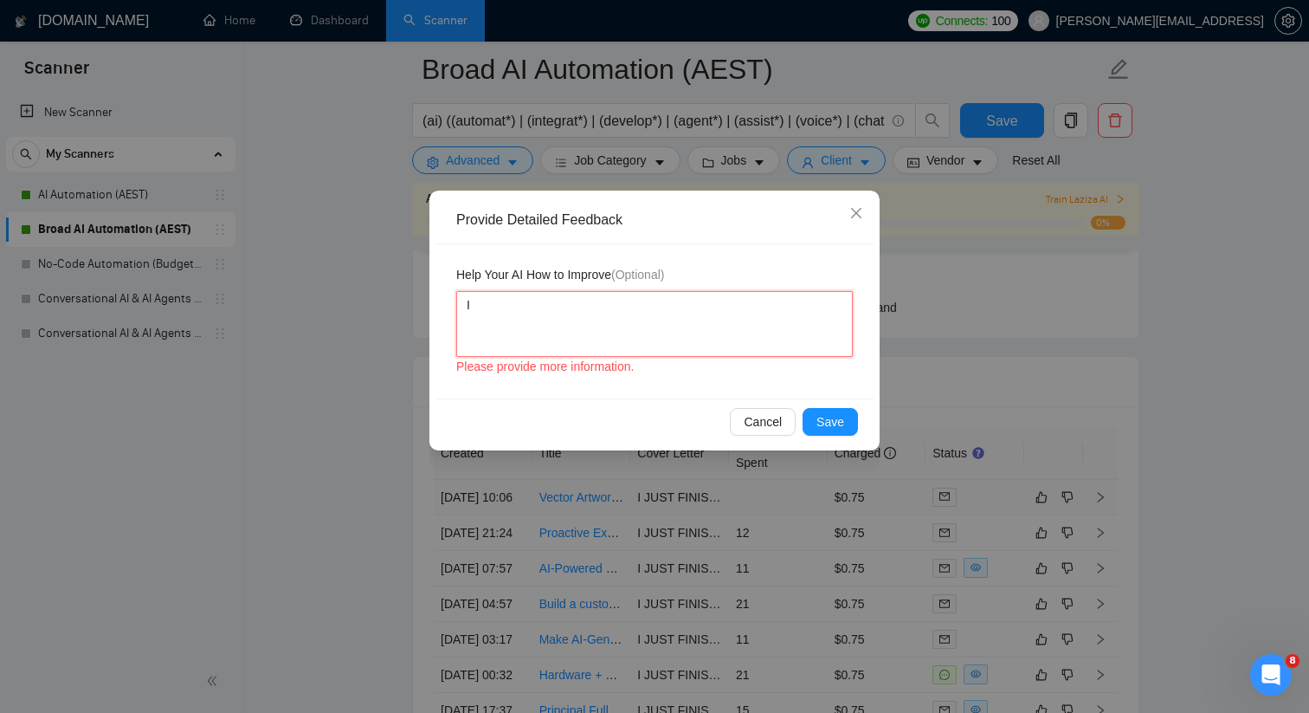
type textarea "I"
type textarea "I do"
type textarea "I do n"
type textarea "I do no"
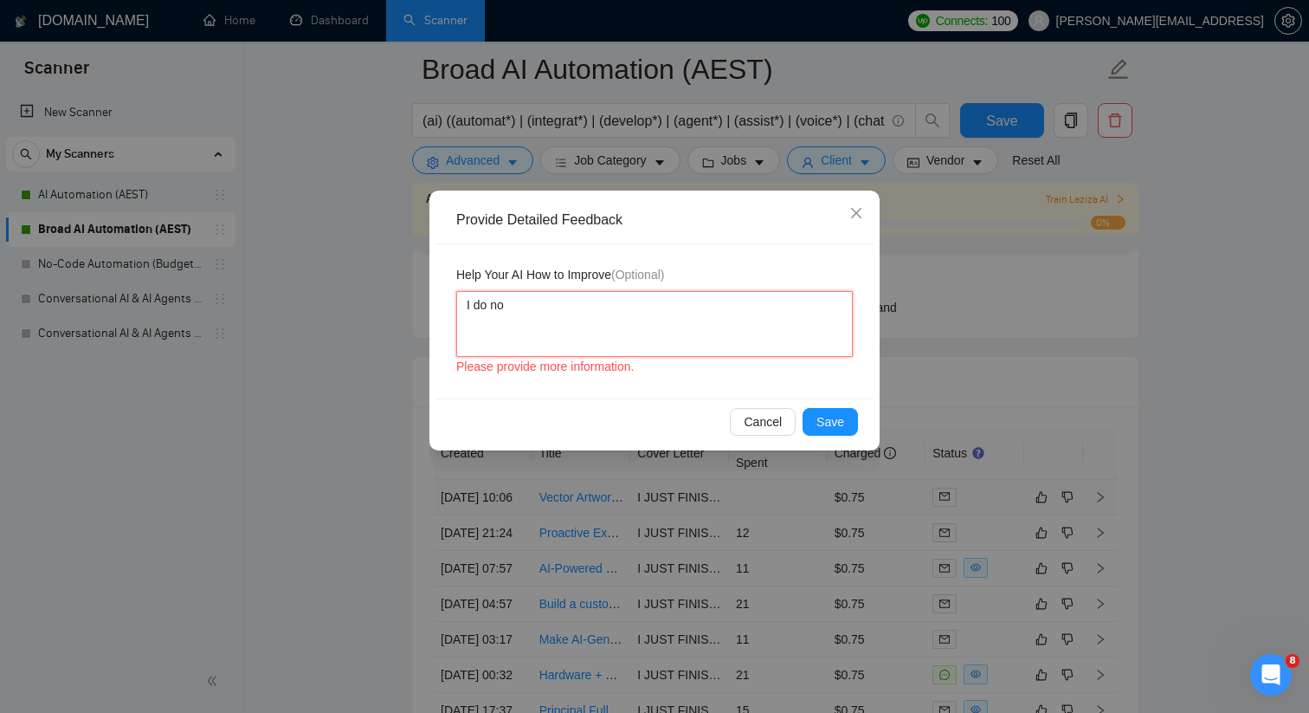
type textarea "I do not"
type textarea "I do not a"
type textarea "I do not ap"
type textarea "I do not app"
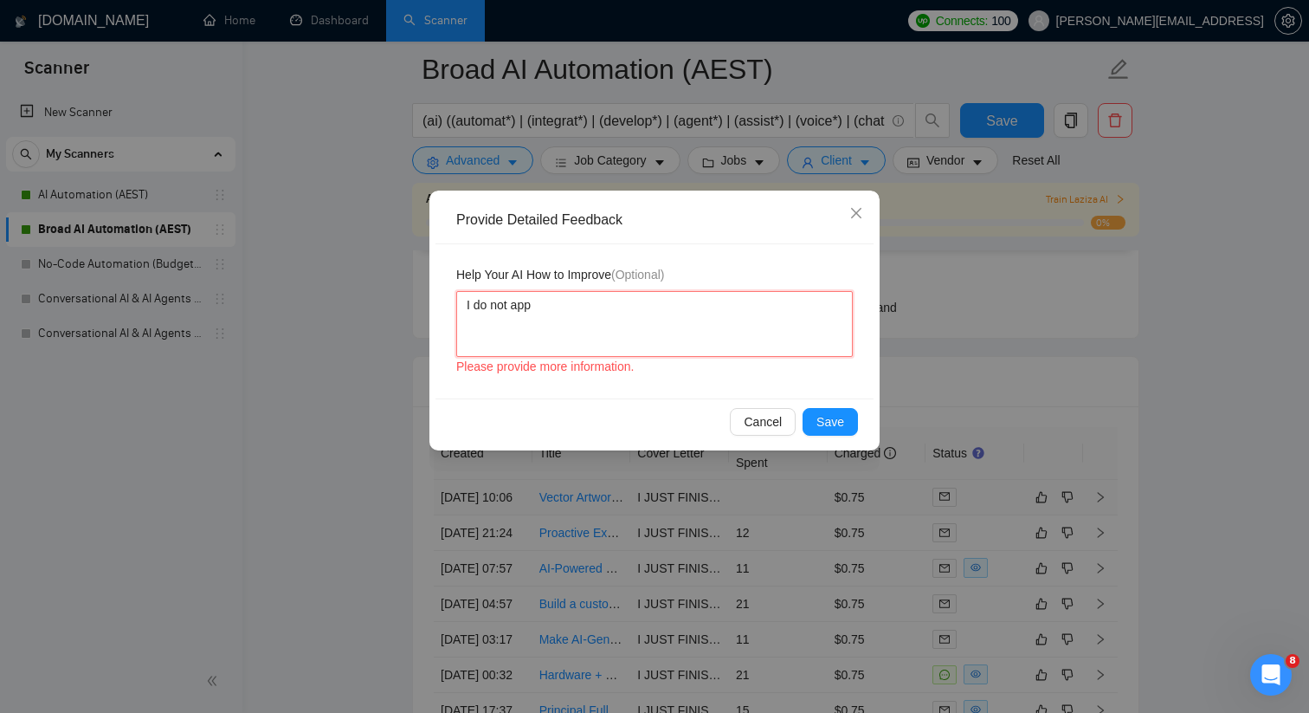
type textarea "I do not appl"
type textarea "I do not apply"
type textarea "I do not apply to"
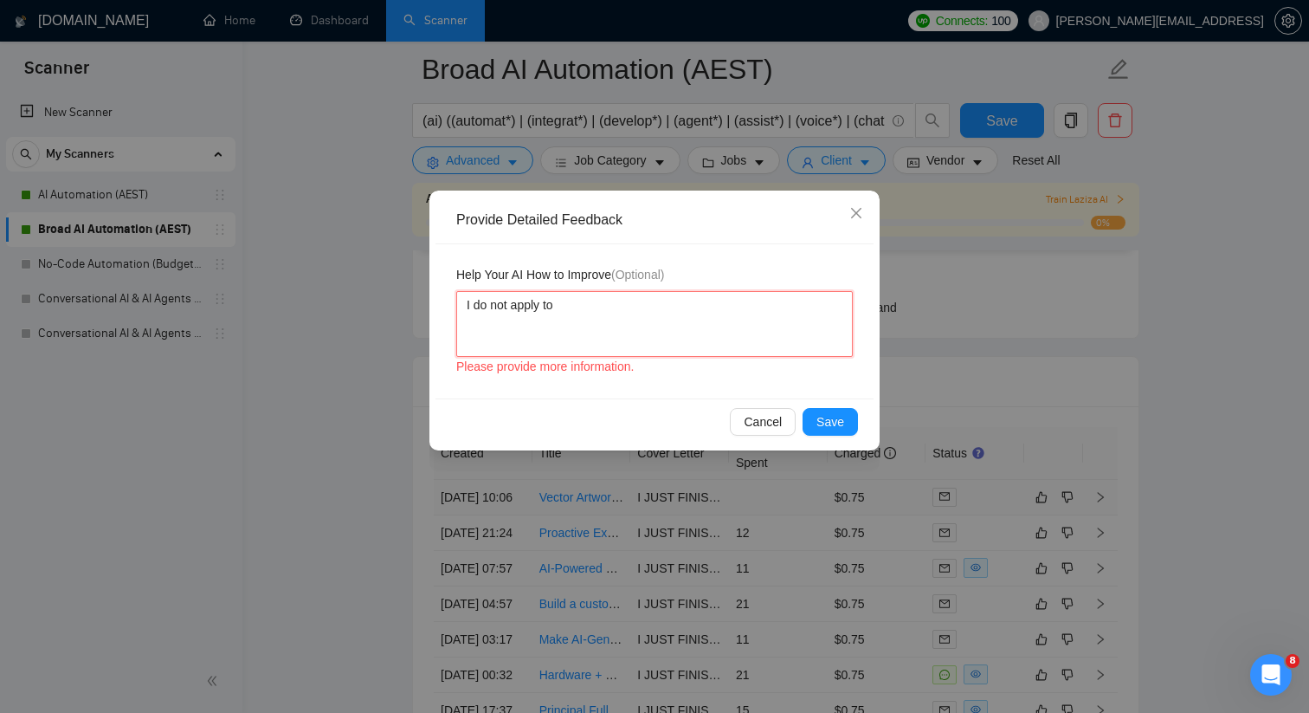
type textarea "I do not apply to v"
type textarea "I do not apply to ve"
type textarea "I do not apply to vec"
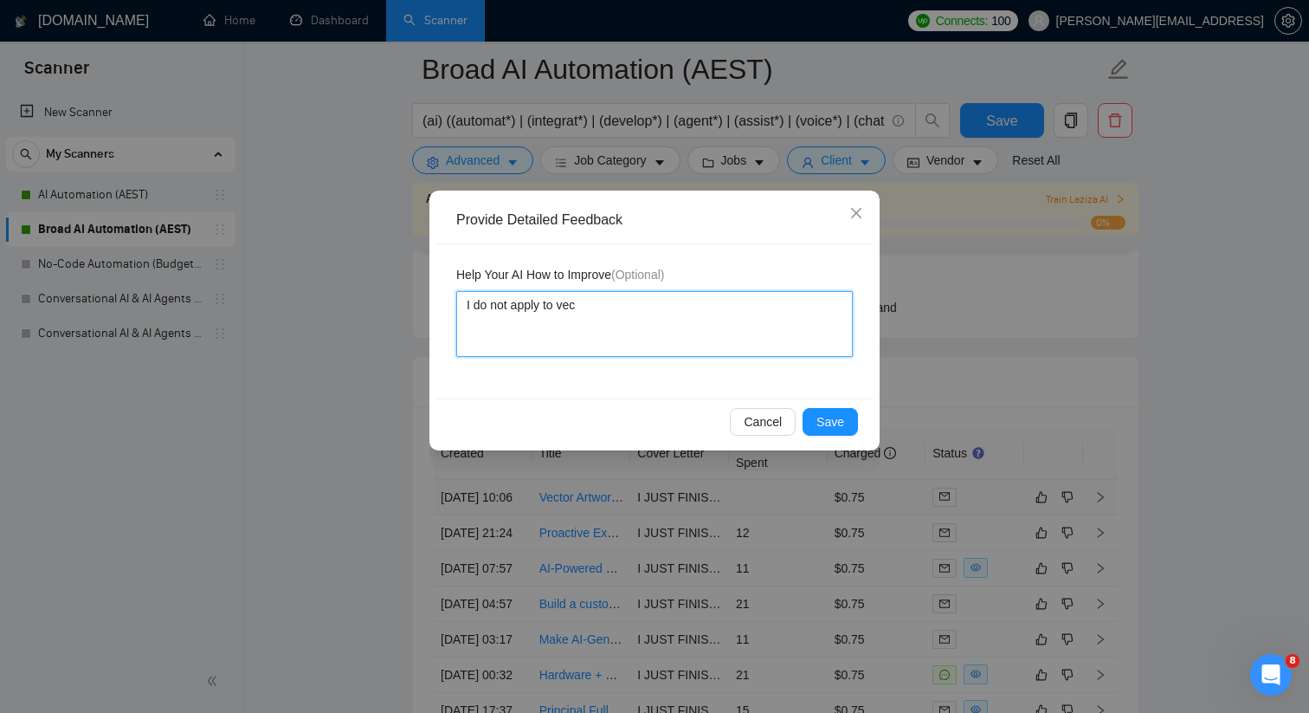
type textarea "I do not apply to vect"
type textarea "I do not apply to vecto"
type textarea "I do not apply to vector"
type textarea "I do not apply to vector a"
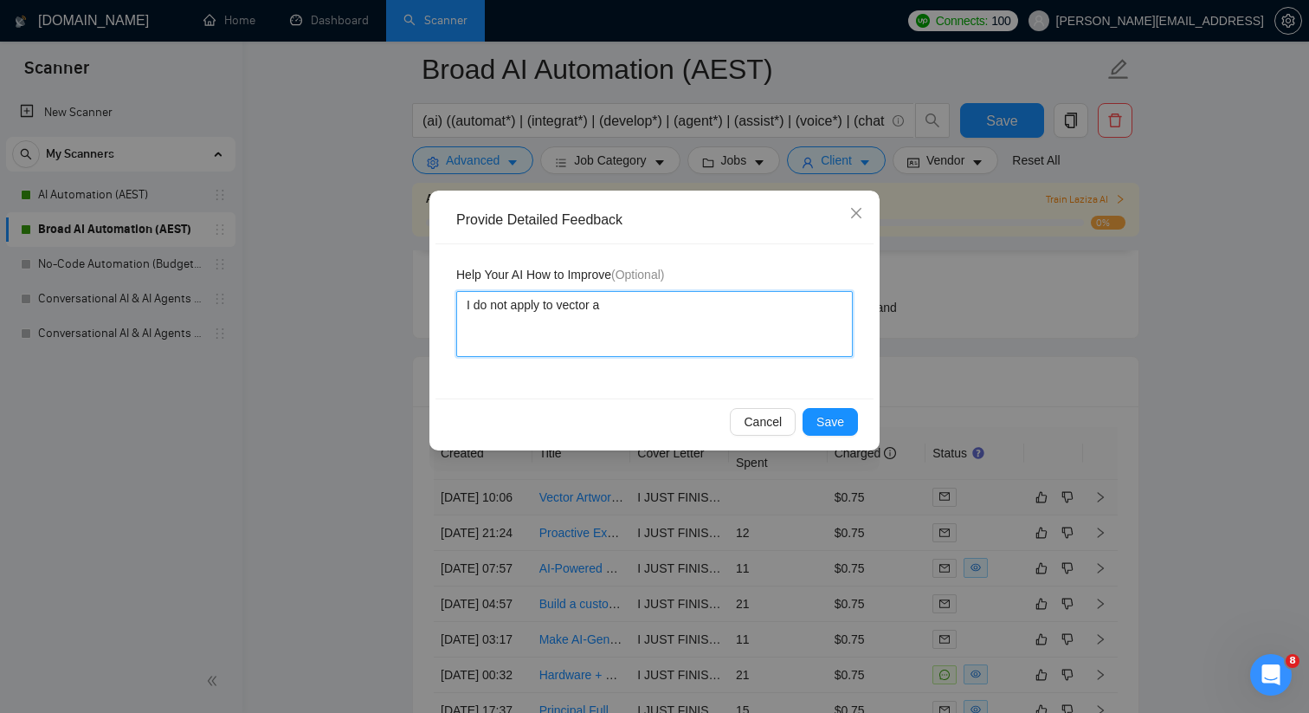
type textarea "I do not apply to vector ar"
type textarea "I do not apply to vector art"
type textarea "I do not apply to vector artw"
type textarea "I do not apply to vector artwo"
type textarea "I do not apply to vector artwor"
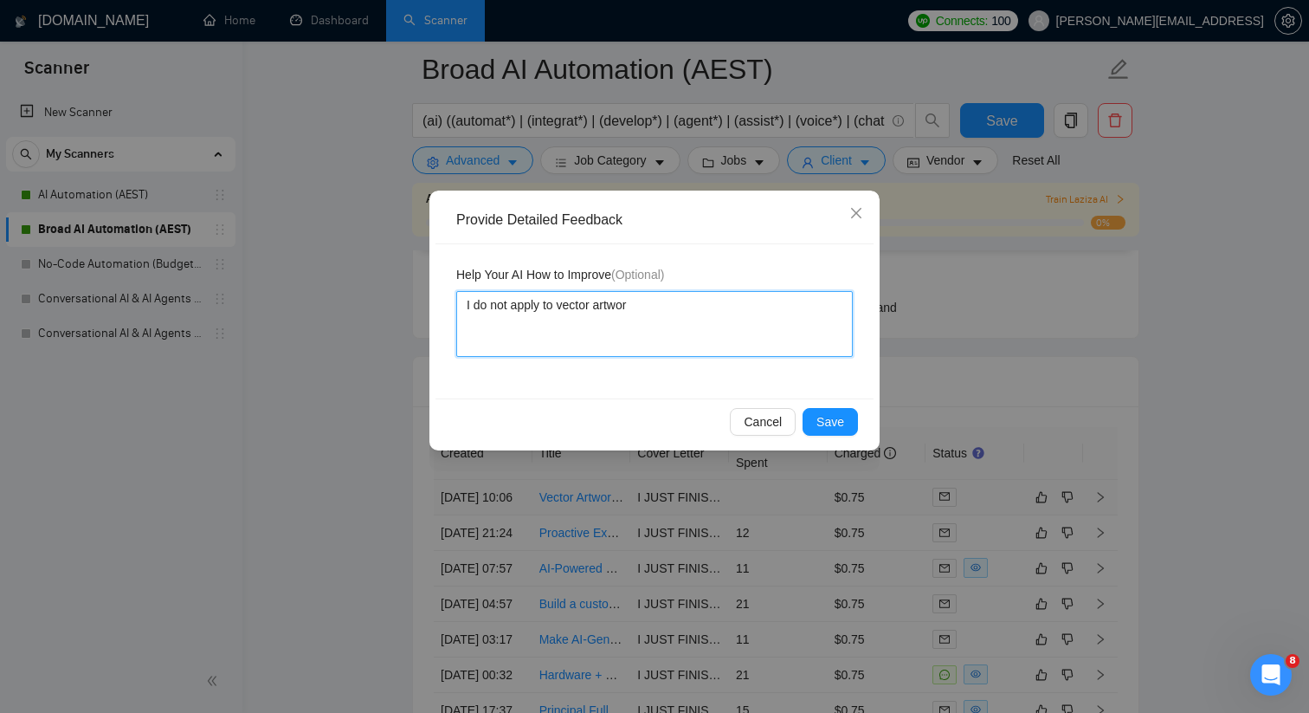
type textarea "I do not apply to vector artwork"
type textarea "I do not apply to vector artwork j"
type textarea "I do not apply to vector artwork jo"
type textarea "I do not apply to vector artwork job"
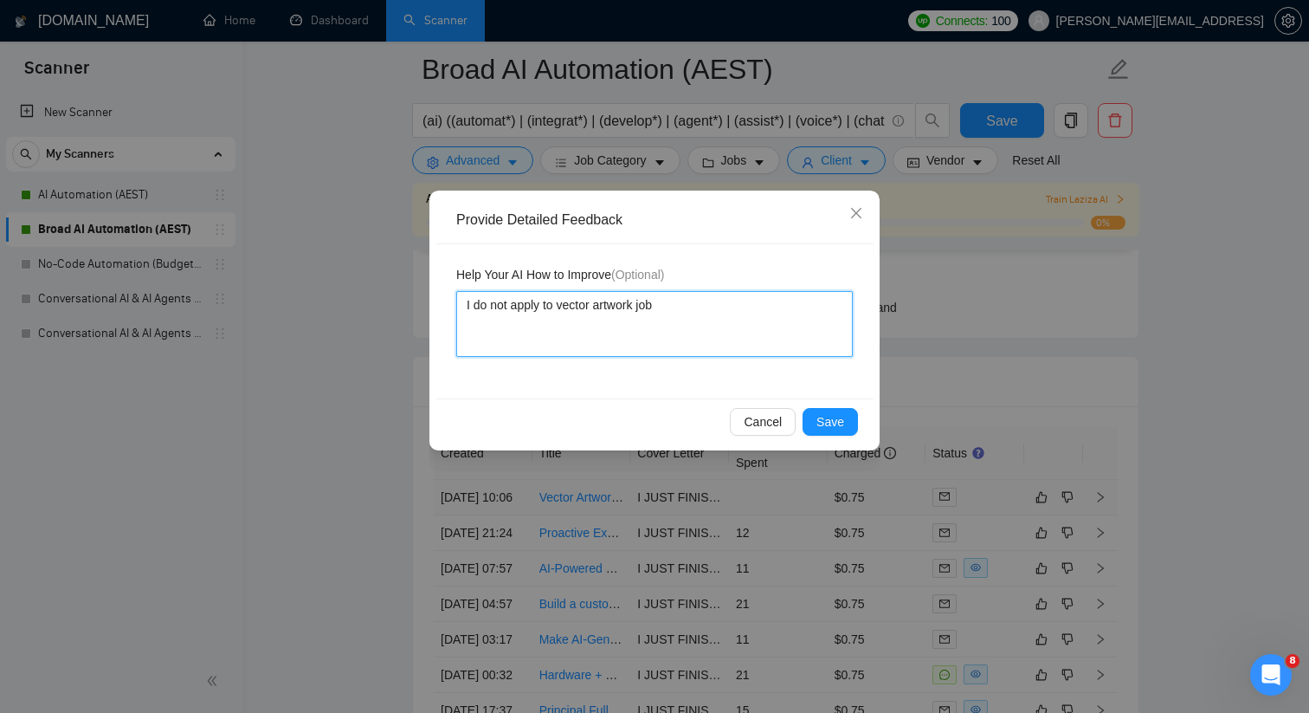
type textarea "I do not apply to vector artwork jobs"
type textarea "I do not apply to vector artwork jobs."
type textarea "I do not apply to vector artwork jobs. I"
type textarea "I do not apply to vector artwork jobs. I o"
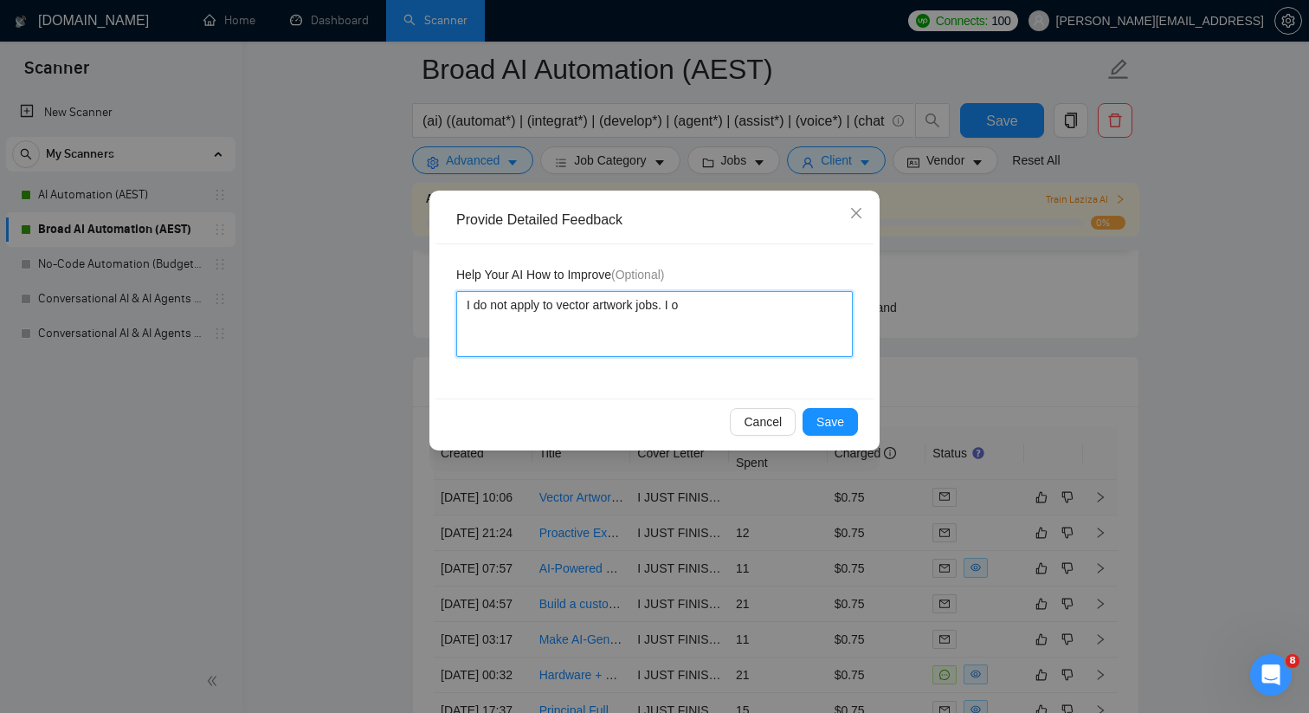
type textarea "I do not apply to vector artwork jobs. I on"
type textarea "I do not apply to vector artwork jobs. I onl"
type textarea "I do not apply to vector artwork jobs. I only"
type textarea "I do not apply to vector artwork jobs. I only p"
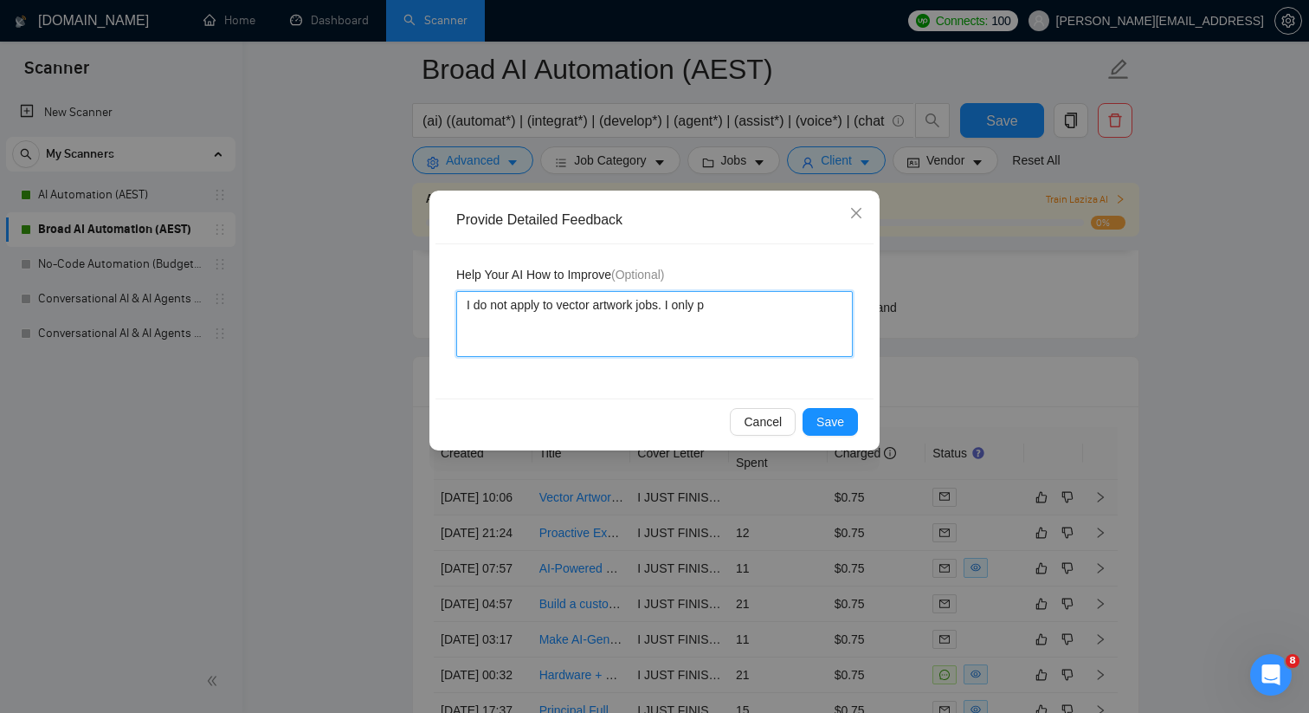
type textarea "I do not apply to vector artwork jobs. I only pp"
type textarea "I do not apply to vector artwork jobs. I only p"
click at [597, 301] on textarea "I do not apply to vector artwork jobs. I only p" at bounding box center [654, 324] width 397 height 66
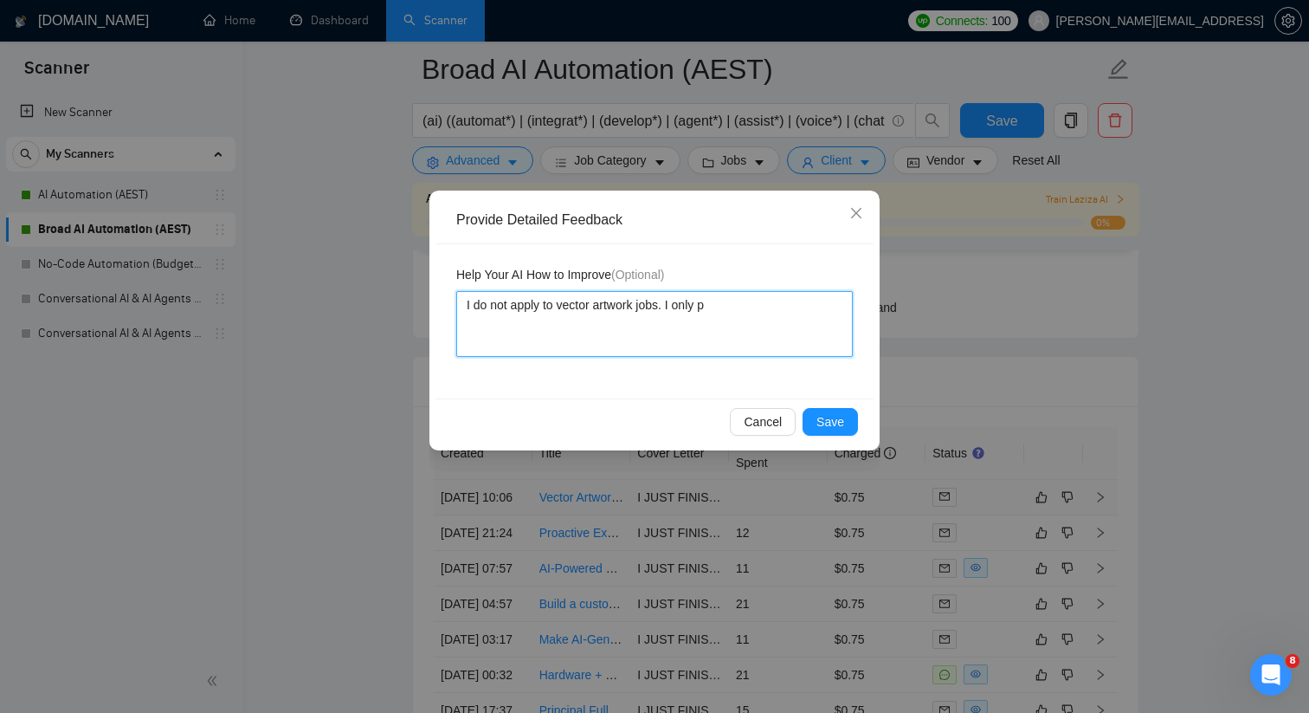
type textarea "O"
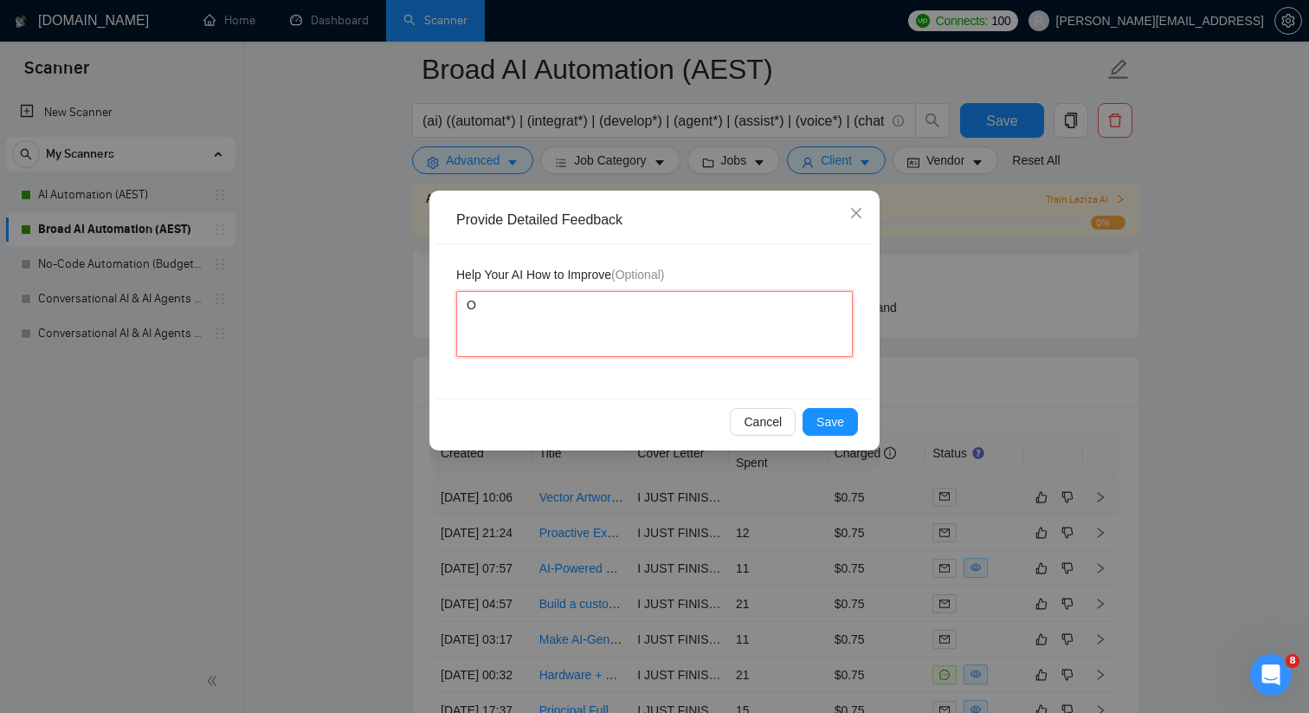
type textarea "On"
type textarea "Onl"
type textarea "Only"
type textarea "Only a"
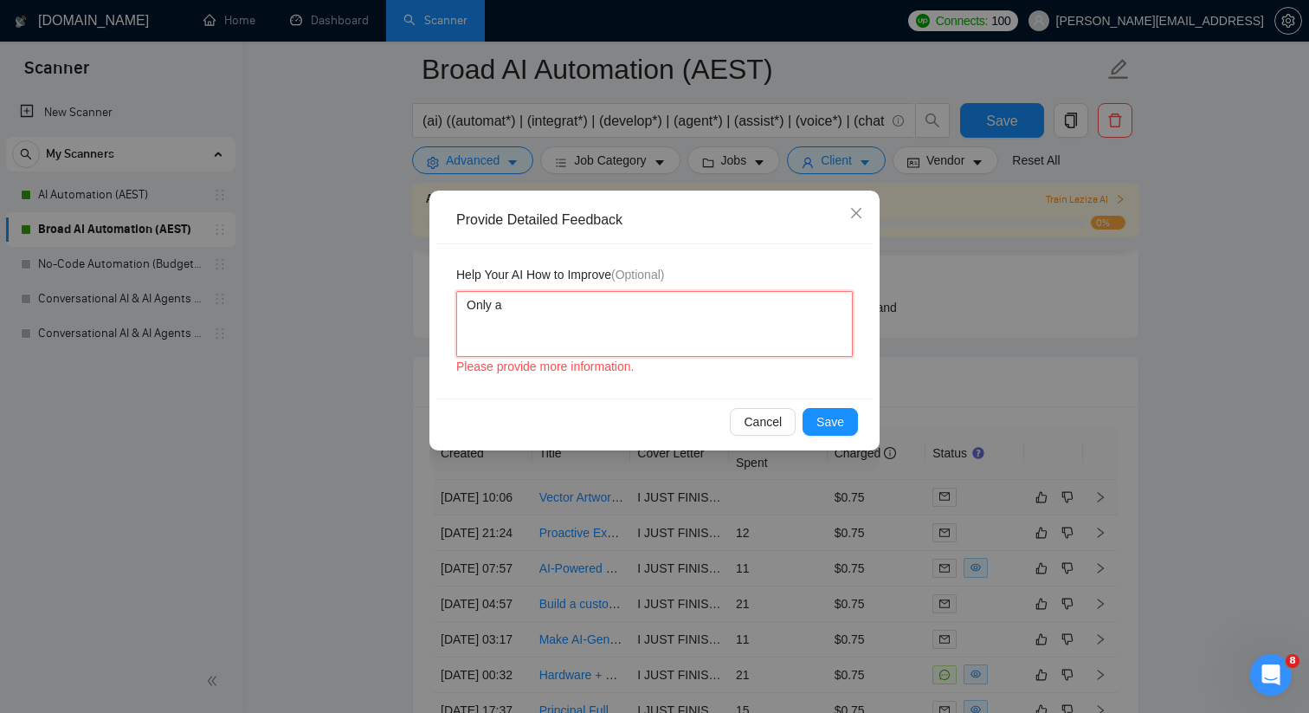
type textarea "Only ap"
type textarea "Only app"
type textarea "Only appp"
type textarea "Only apppl"
type textarea "Only appp"
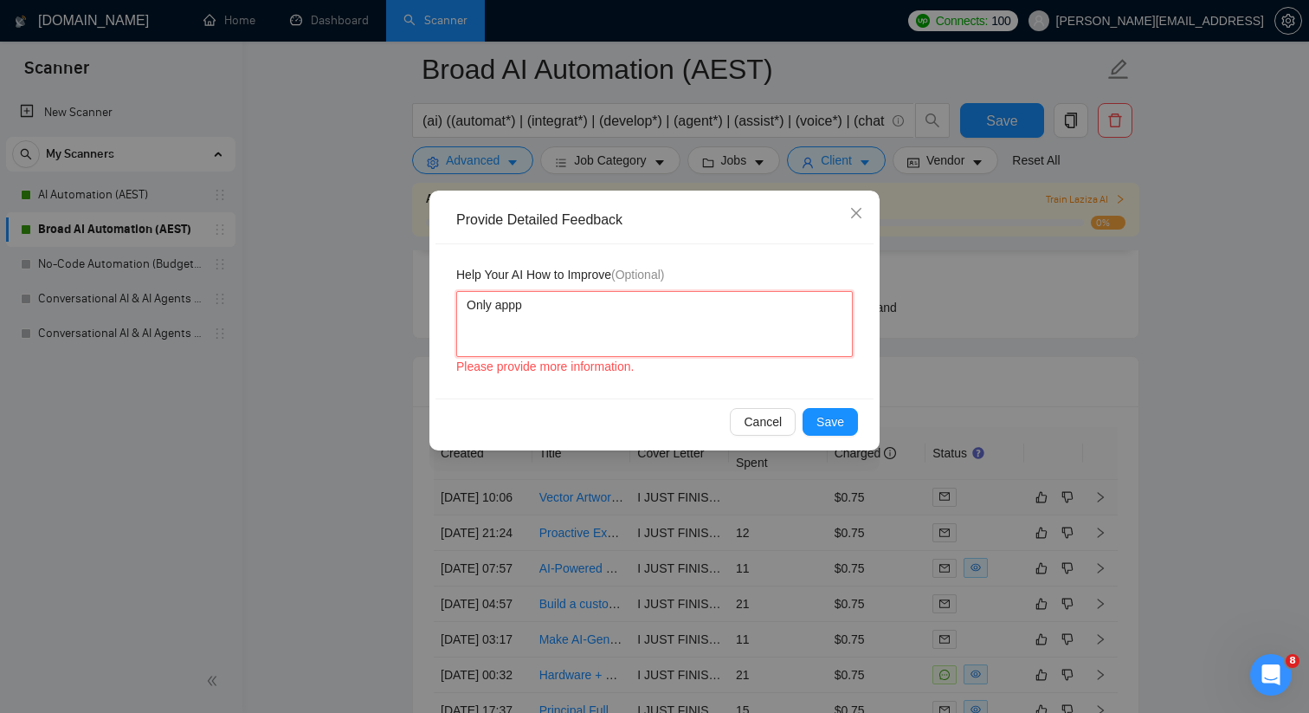
type textarea "Only app"
type textarea "Only appl"
type textarea "Only apply"
type textarea "Only apply t"
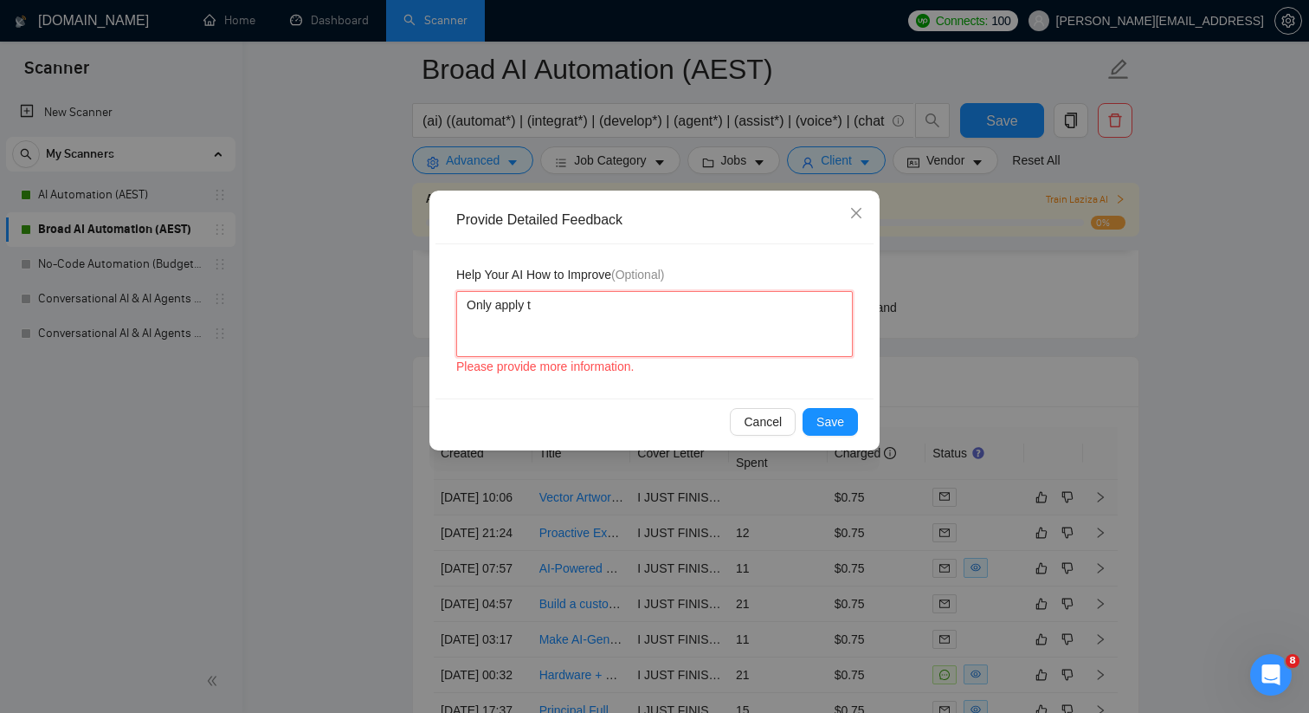
type textarea "Only apply to"
type textarea "Only apply to j"
type textarea "Only apply to jo"
type textarea "Only apply to job"
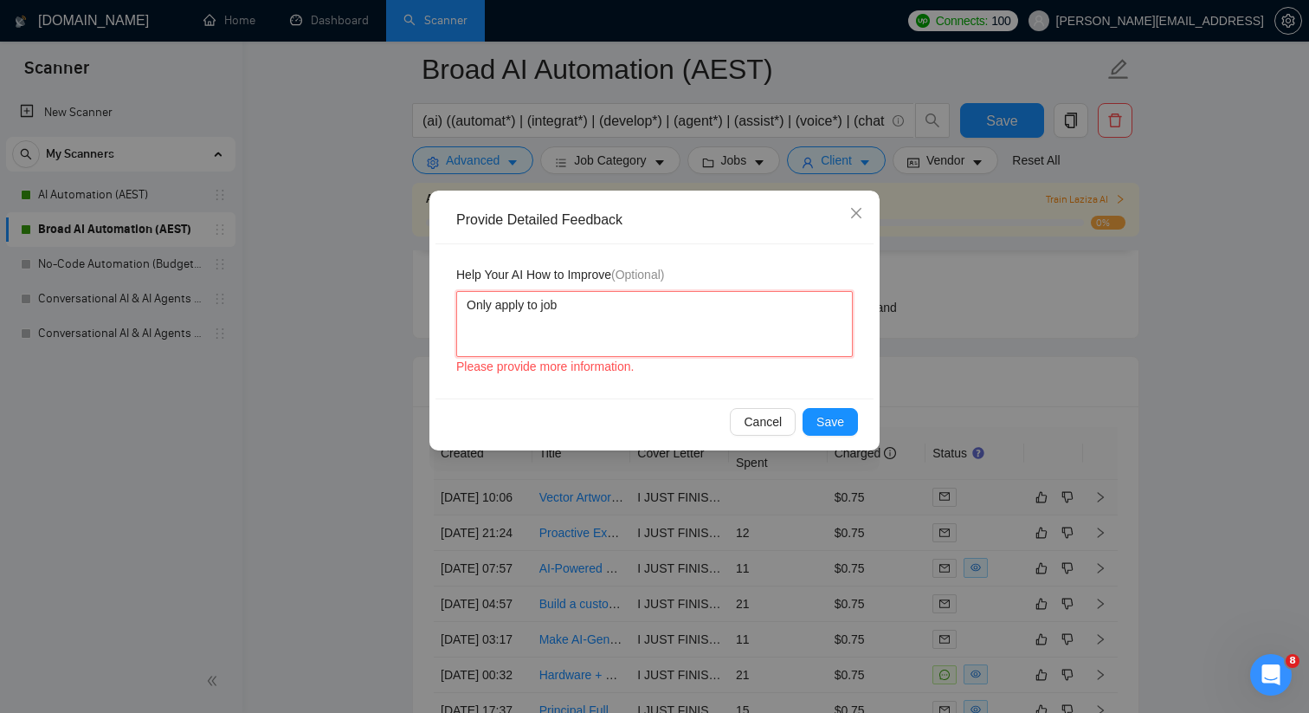
type textarea "Only apply to jobs"
type textarea "Only apply to jobs ta"
type textarea "Only apply to jobs tah"
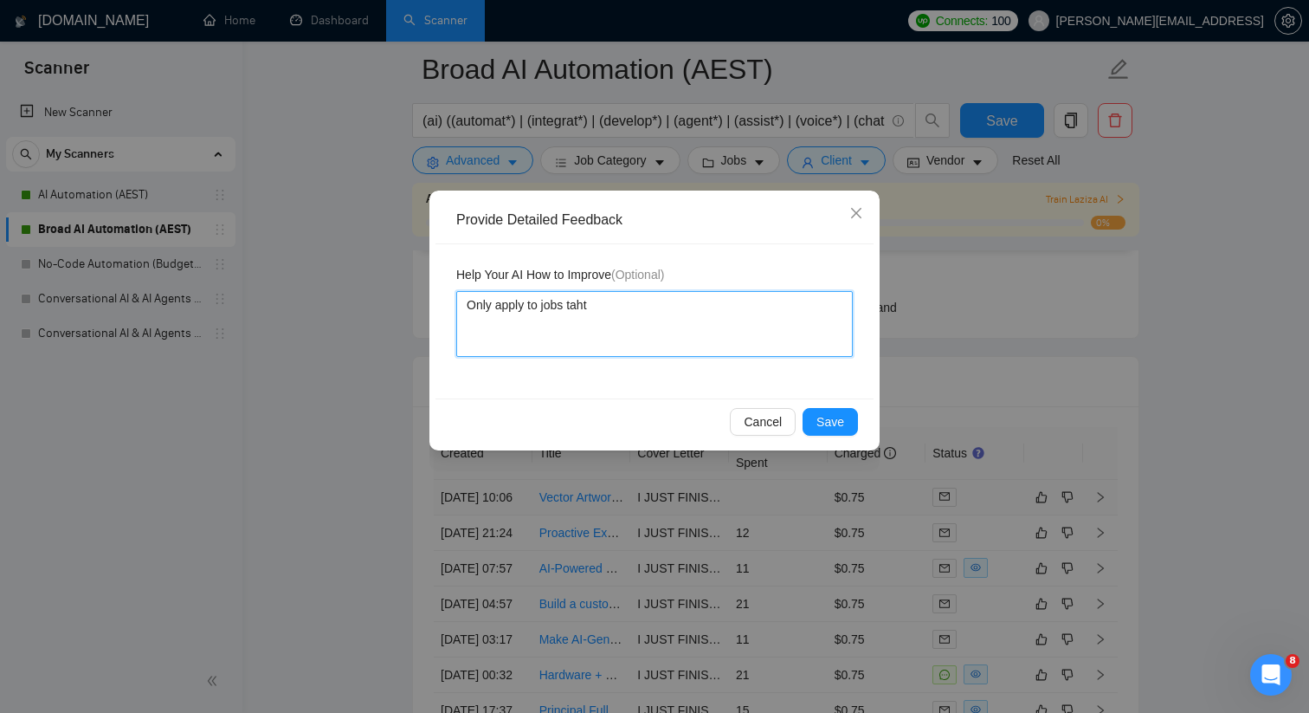
type textarea "Only apply to jobs taht"
type textarea "Only apply to jobs tah"
type textarea "Only apply to jobs ta"
type textarea "Only apply to jobs t"
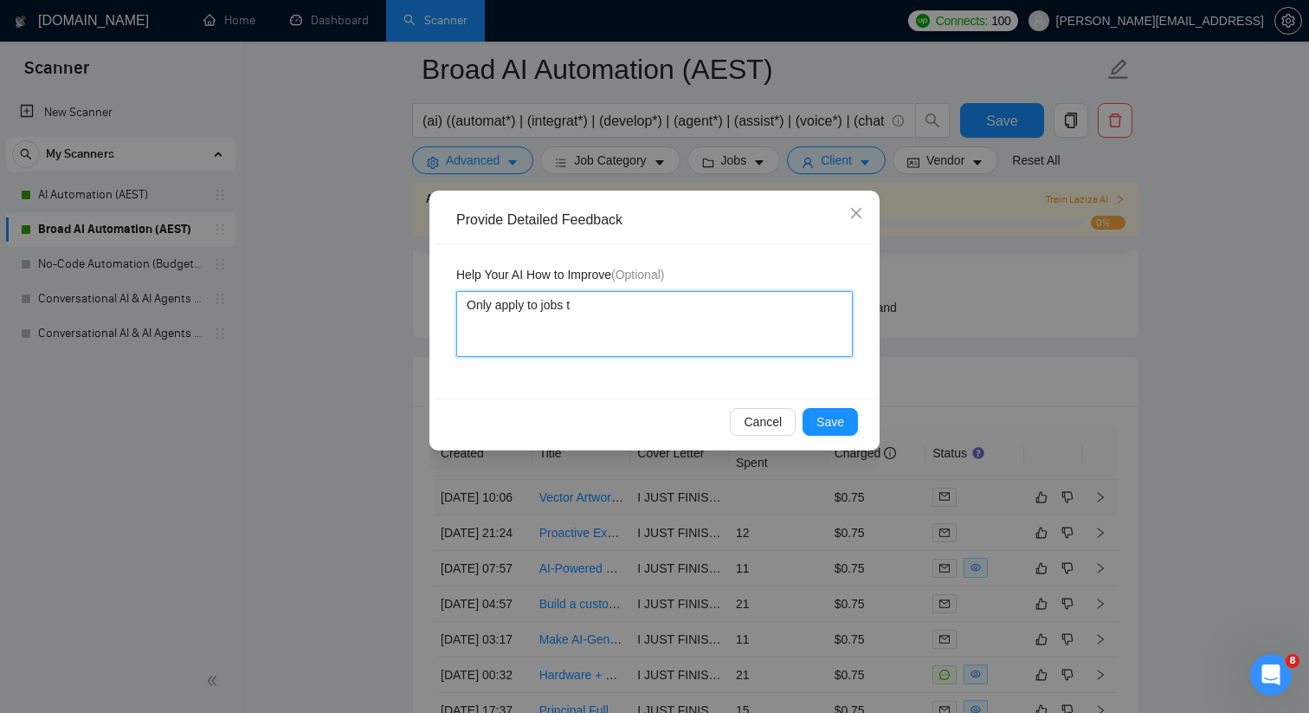
type textarea "Only apply to jobs th"
type textarea "Only apply to jobs tha"
type textarea "Only apply to jobs that"
type textarea "Only apply to jobs that a"
type textarea "Only apply to jobs that at"
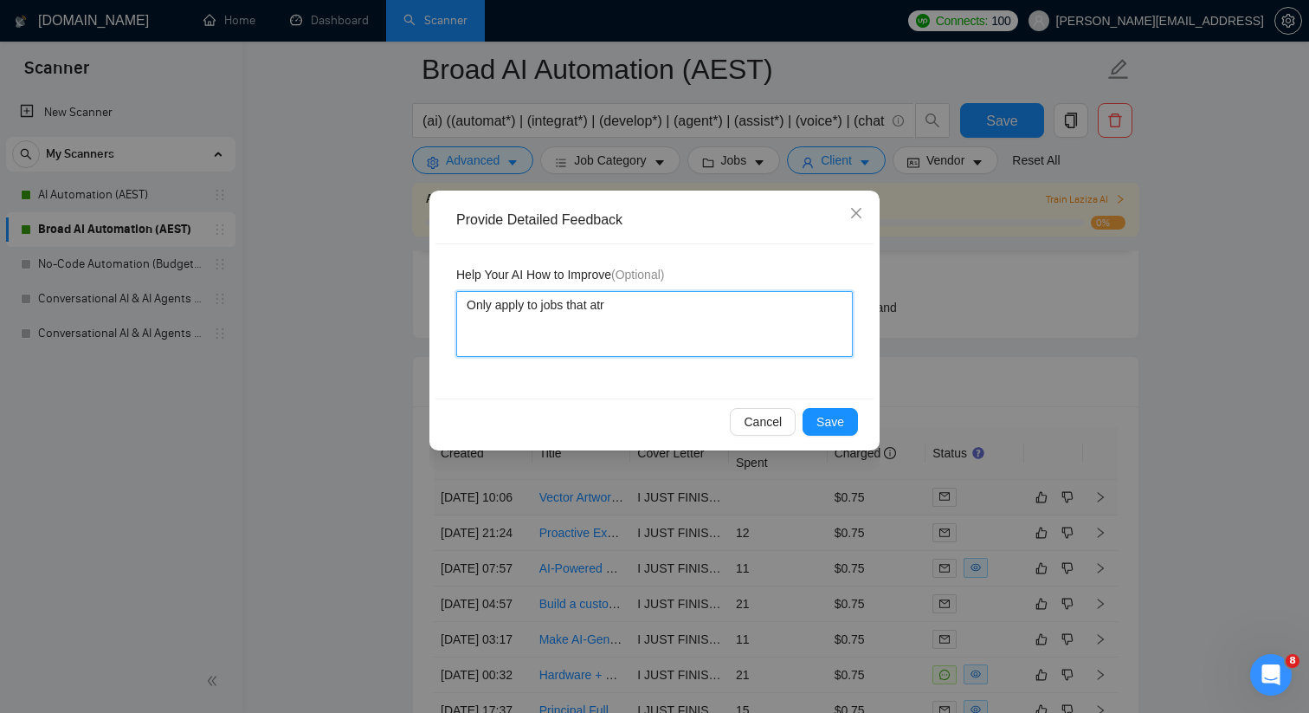
type textarea "Only apply to jobs that at"
type textarea "Only apply to jobs that a"
type textarea "Only apply to jobs that ar"
type textarea "Only apply to jobs that are"
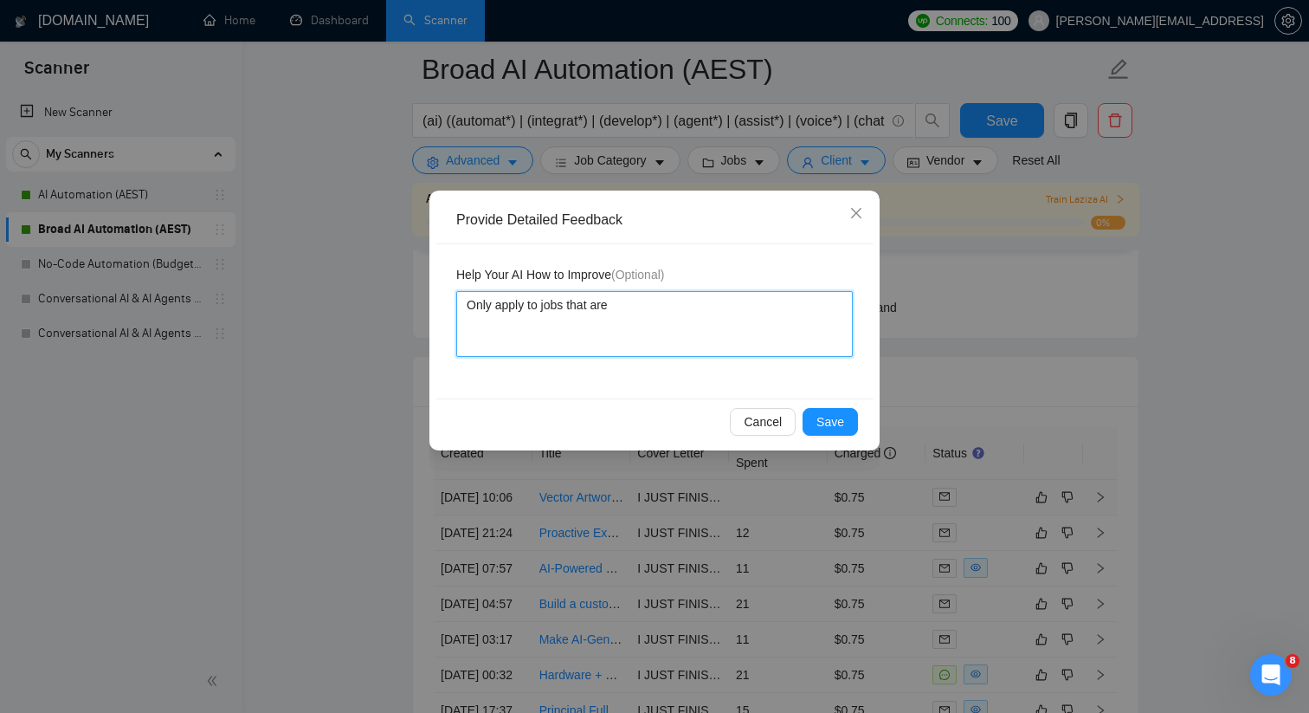
type textarea "Only apply to jobs that are I"
type textarea "Only apply to jobs that are"
type textarea "Only apply to jobs that are AI"
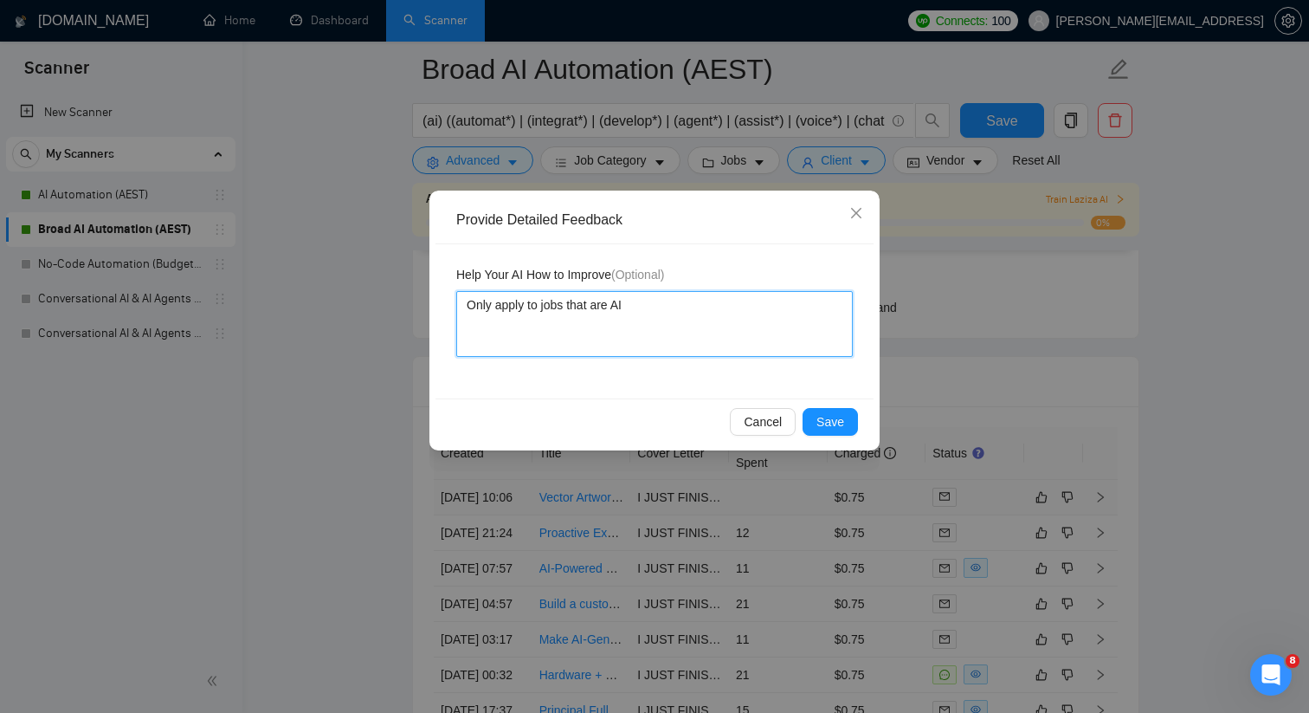
type textarea "Only apply to jobs that are AI"
type textarea "Only apply to jobs that are AI A"
type textarea "Only apply to jobs that are AI AU"
click at [646, 312] on textarea "Only apply to jobs that are AI AUtomation or" at bounding box center [654, 324] width 397 height 66
click at [738, 313] on textarea "Only apply to jobs that are AI Automation or" at bounding box center [654, 324] width 397 height 66
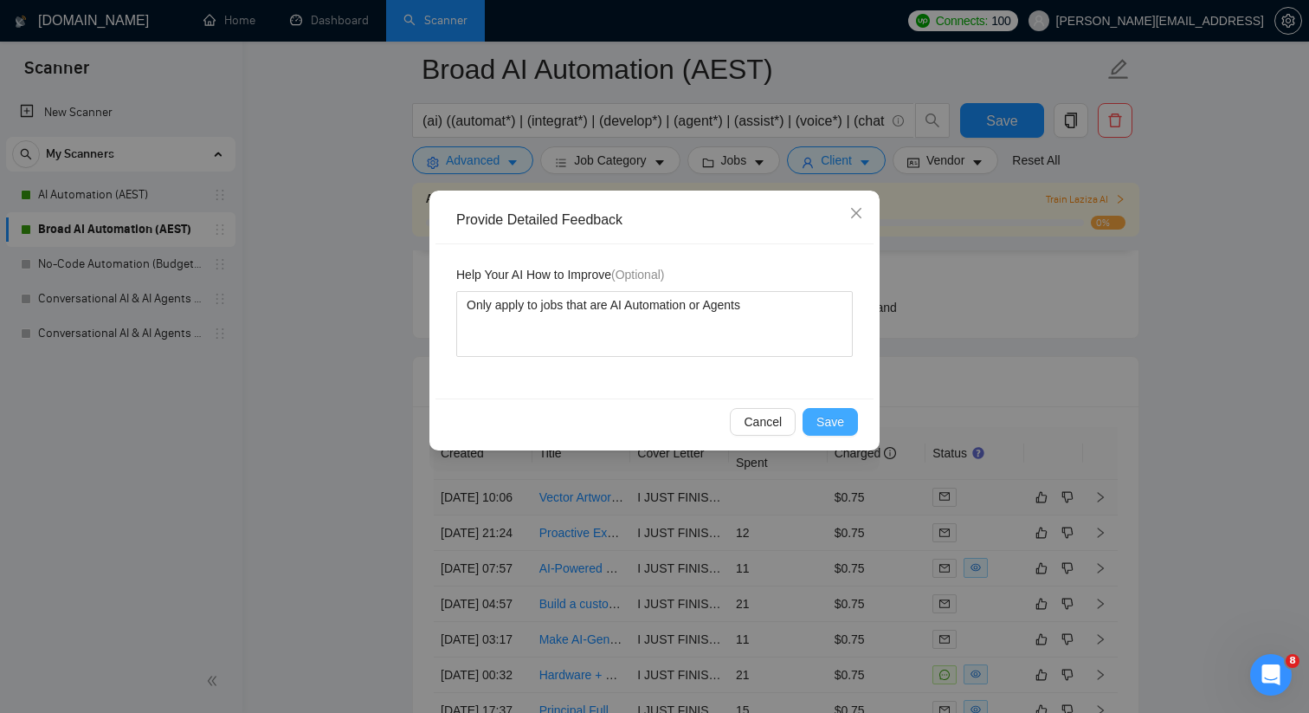
click at [821, 420] on span "Save" at bounding box center [830, 421] width 28 height 19
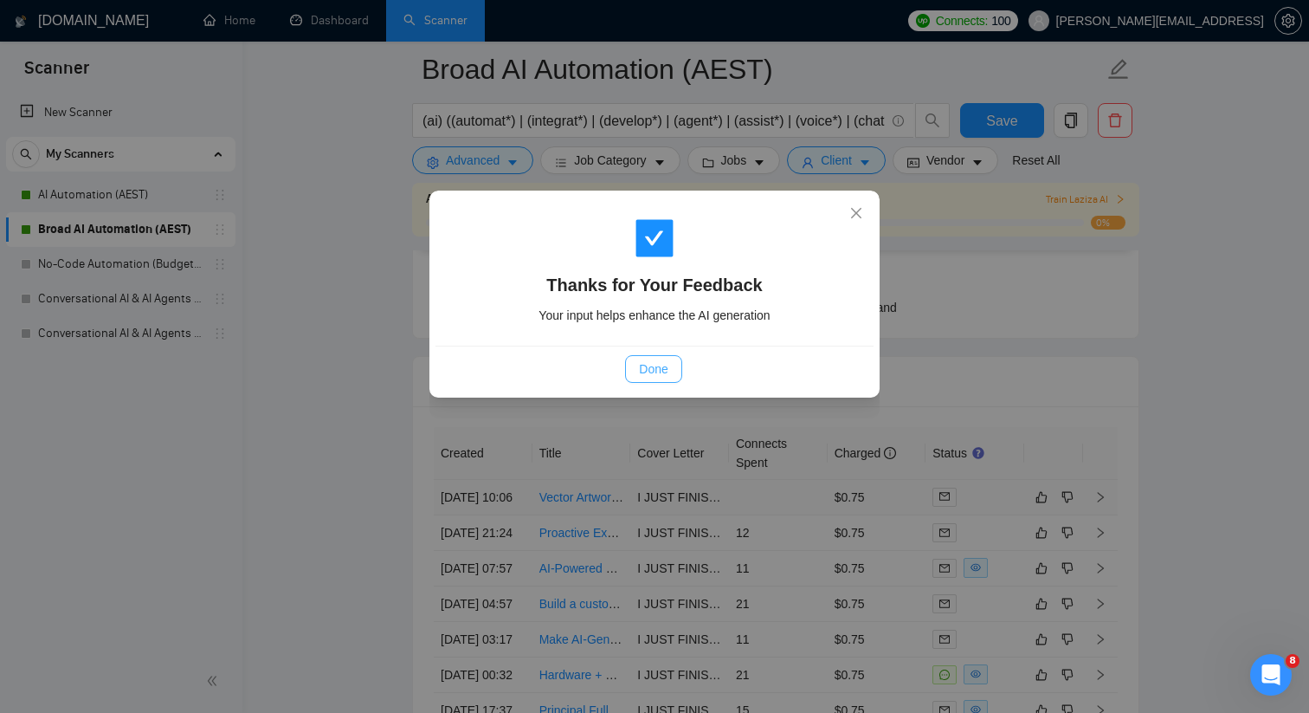
click at [668, 365] on span "Done" at bounding box center [653, 368] width 29 height 19
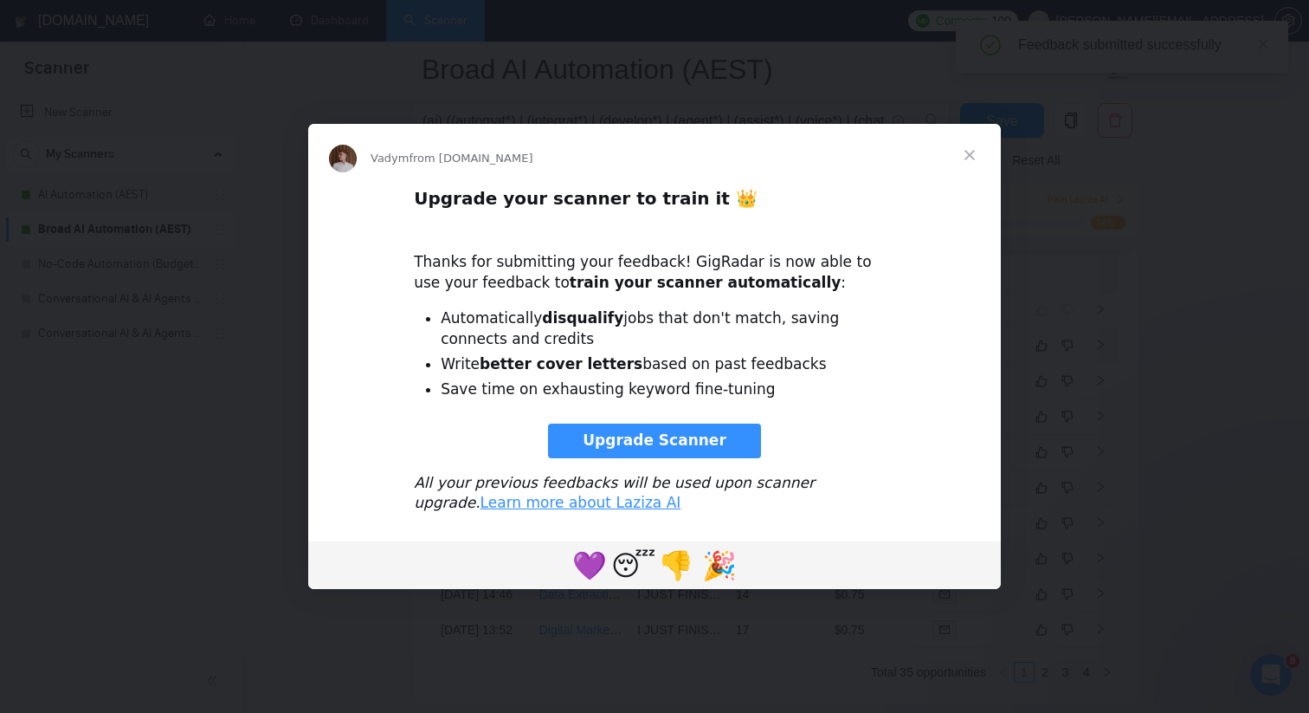
scroll to position [0, 0]
click at [703, 440] on span "Upgrade Scanner" at bounding box center [655, 439] width 144 height 17
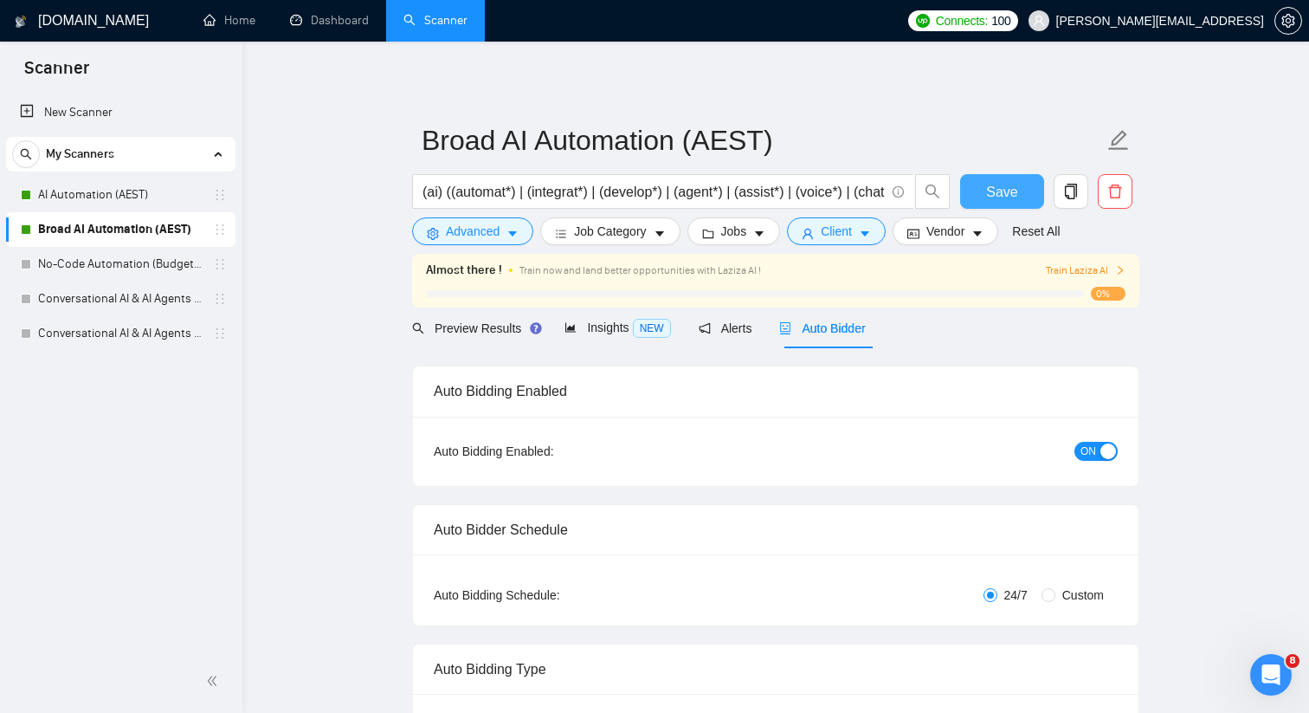
click at [989, 196] on span "Save" at bounding box center [1001, 192] width 31 height 22
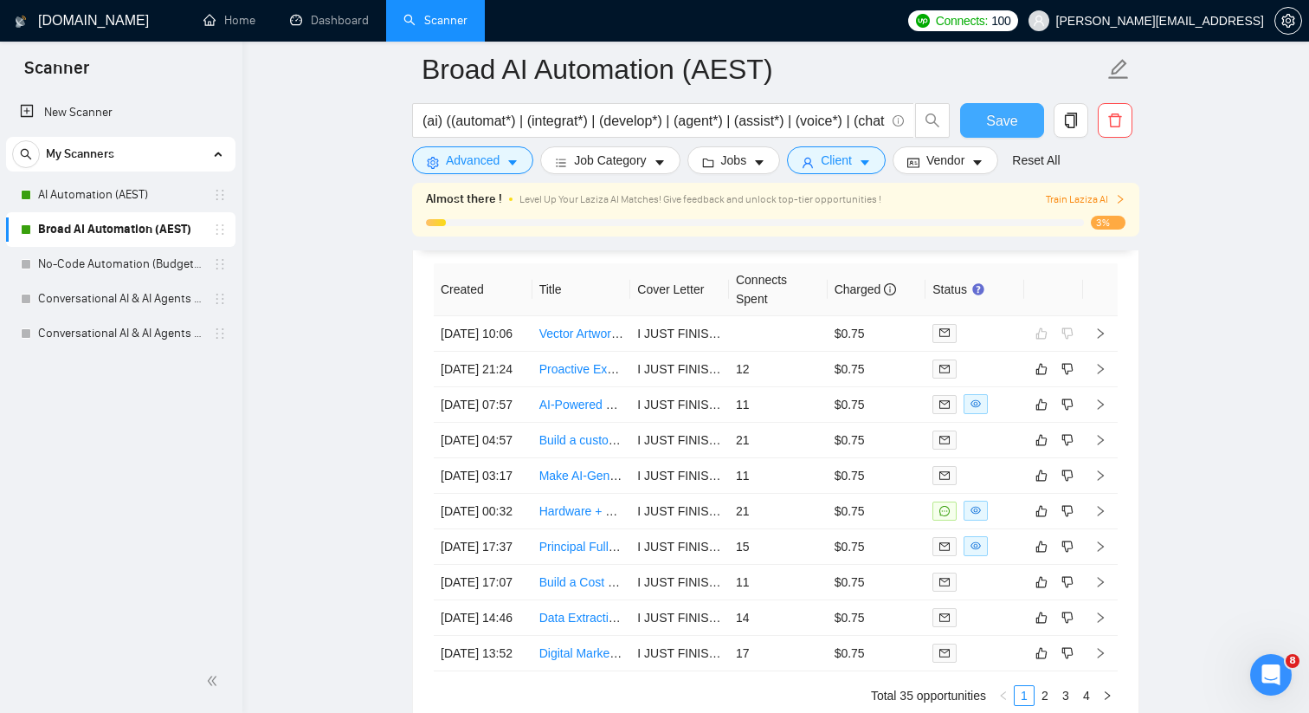
scroll to position [4529, 0]
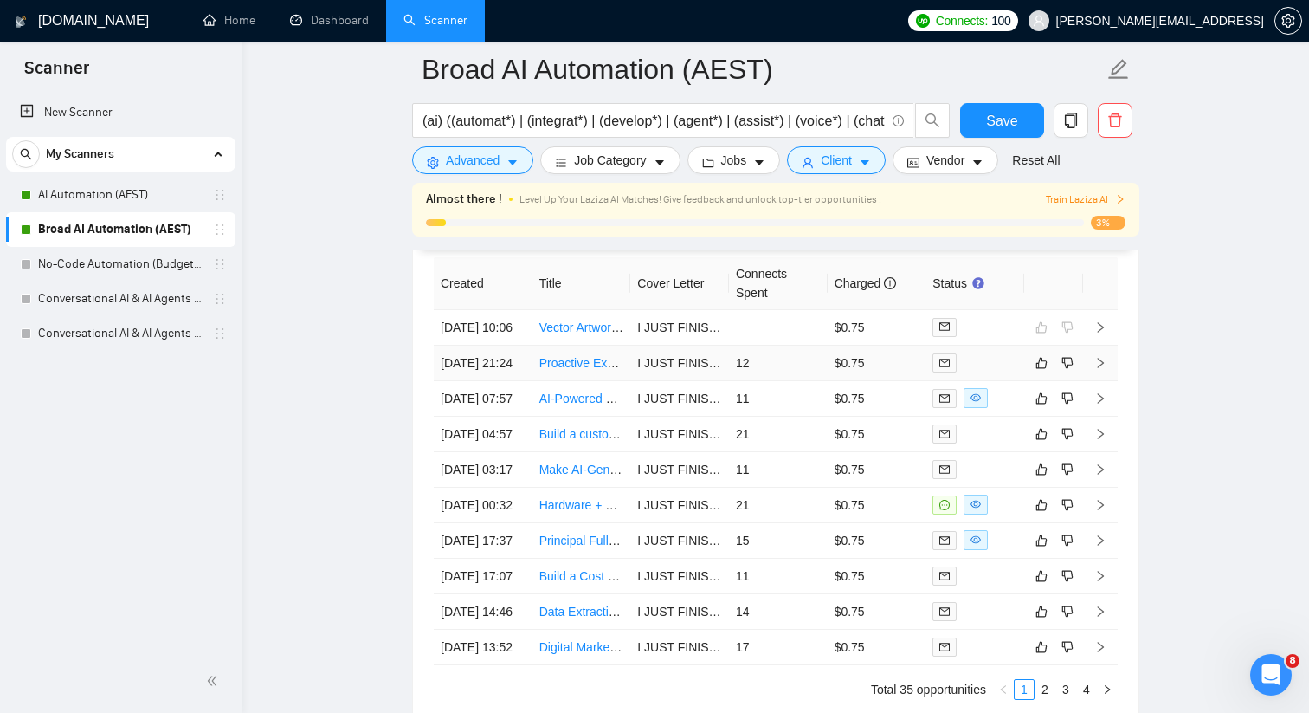
click at [561, 370] on link "Proactive Executive PA/Admin with ClickUp and AI Expertise Needed" at bounding box center [724, 363] width 371 height 14
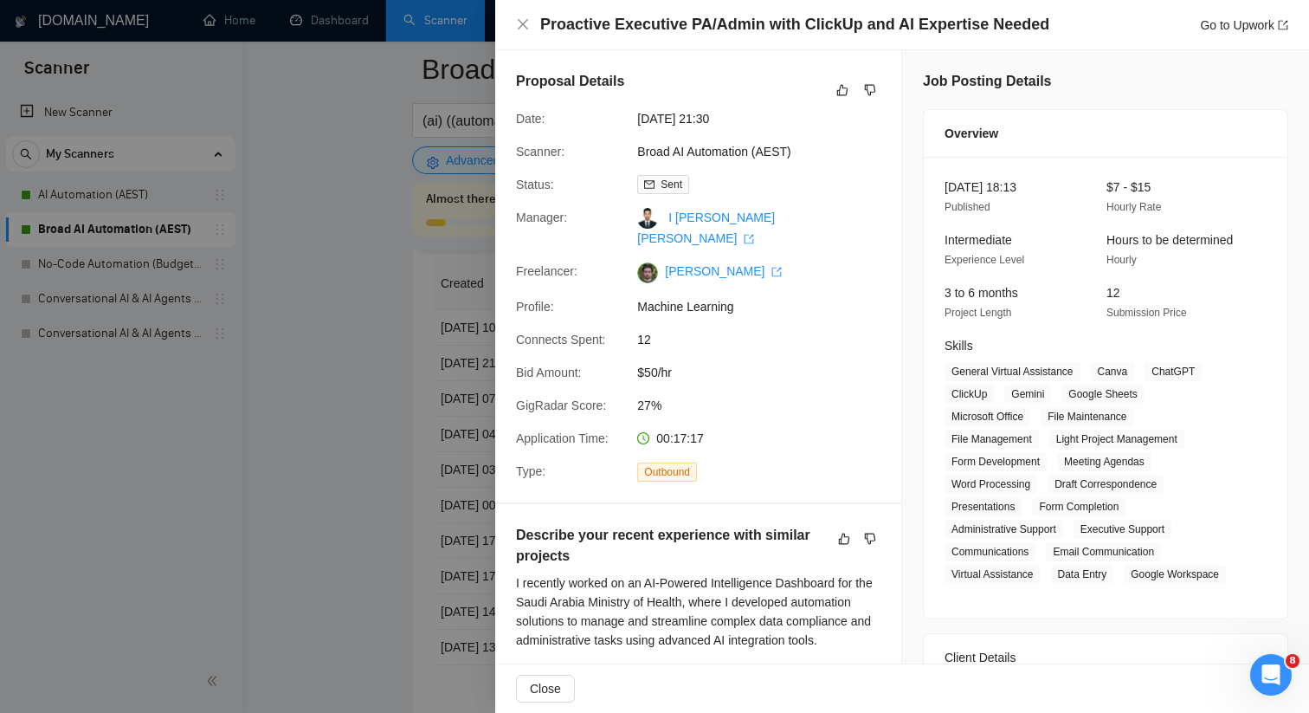
click at [493, 446] on div at bounding box center [654, 356] width 1309 height 713
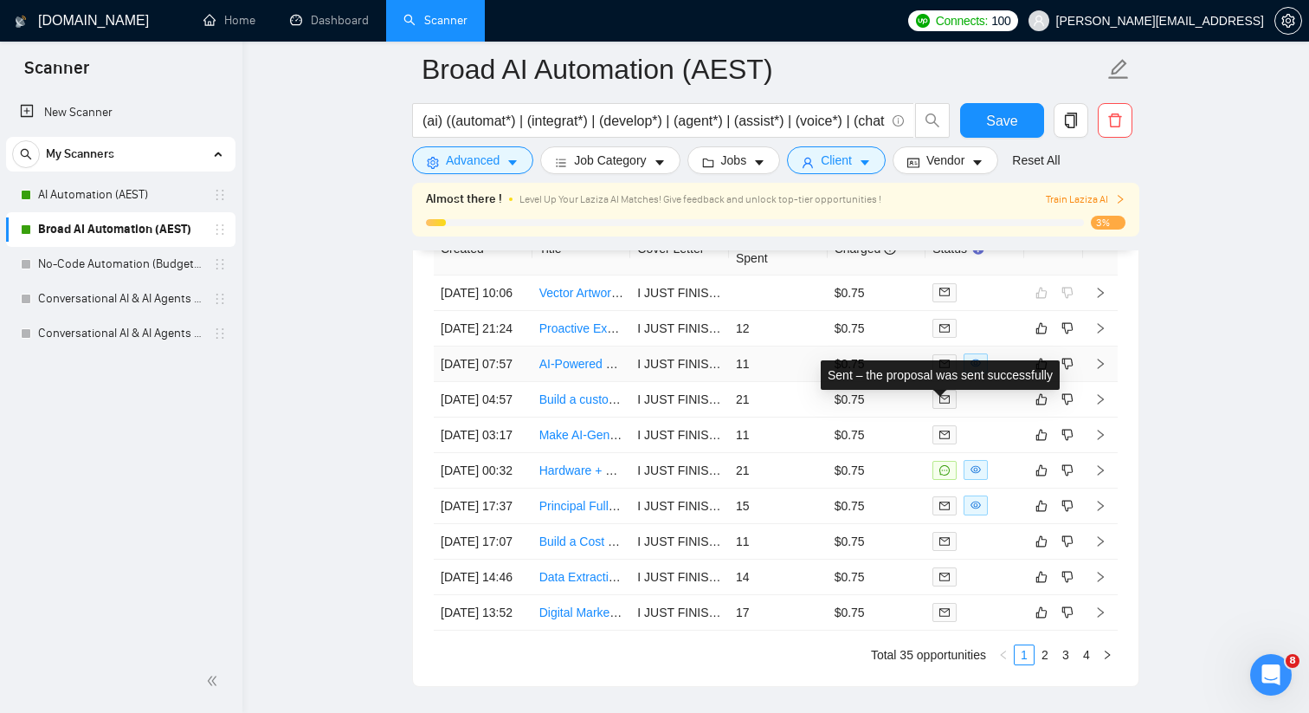
scroll to position [4571, 0]
